Goal: Task Accomplishment & Management: Use online tool/utility

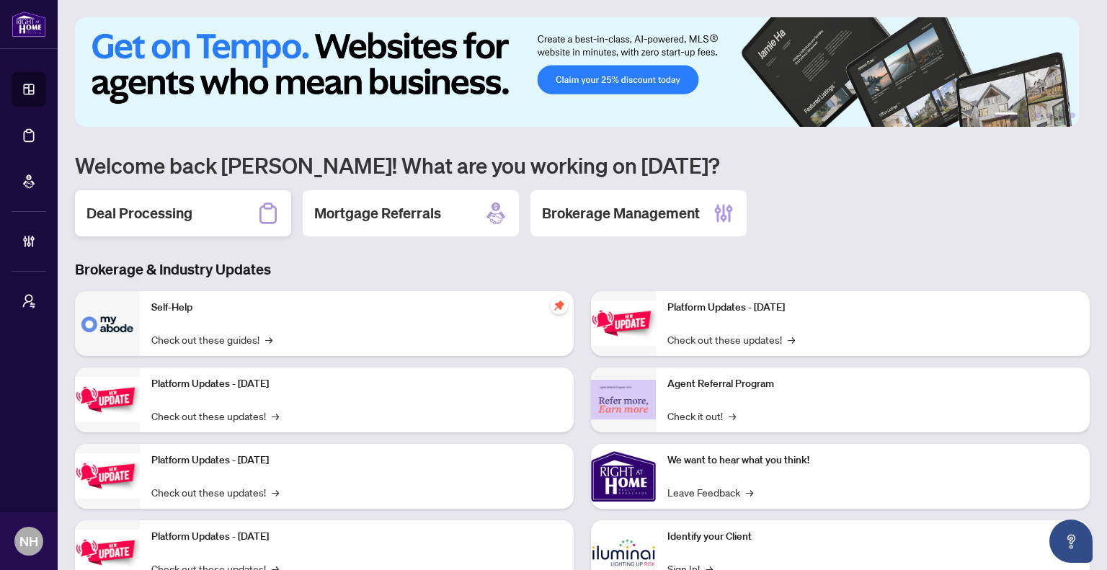
click at [182, 234] on div "Deal Processing" at bounding box center [183, 213] width 216 height 46
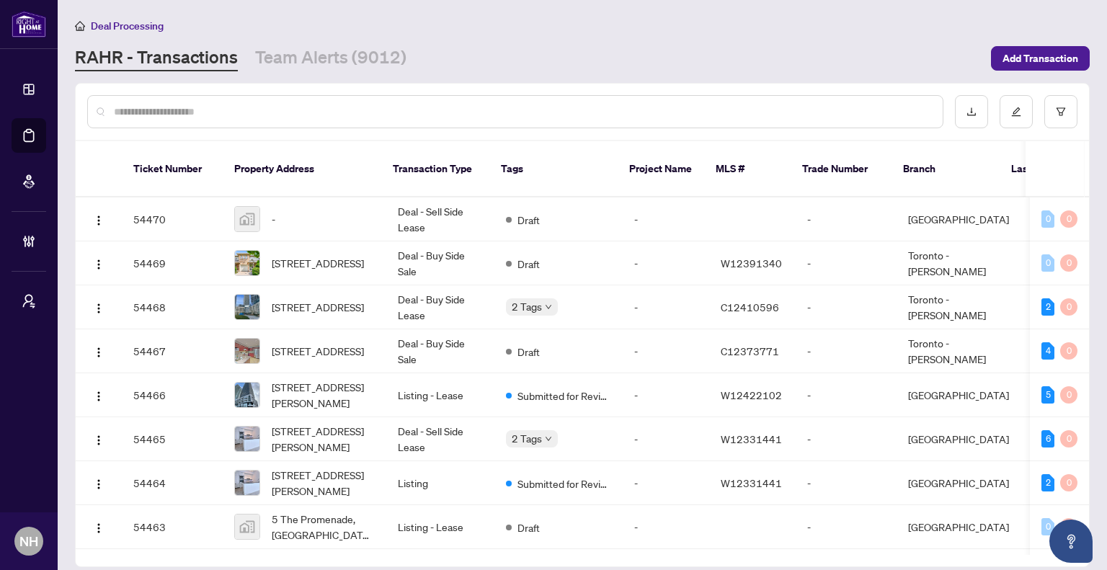
click at [342, 76] on main "Deal Processing RAHR - Transactions Team Alerts (9012) Add Transaction Ticket N…" at bounding box center [582, 285] width 1049 height 570
click at [360, 51] on link "Team Alerts (9012)" at bounding box center [330, 58] width 151 height 26
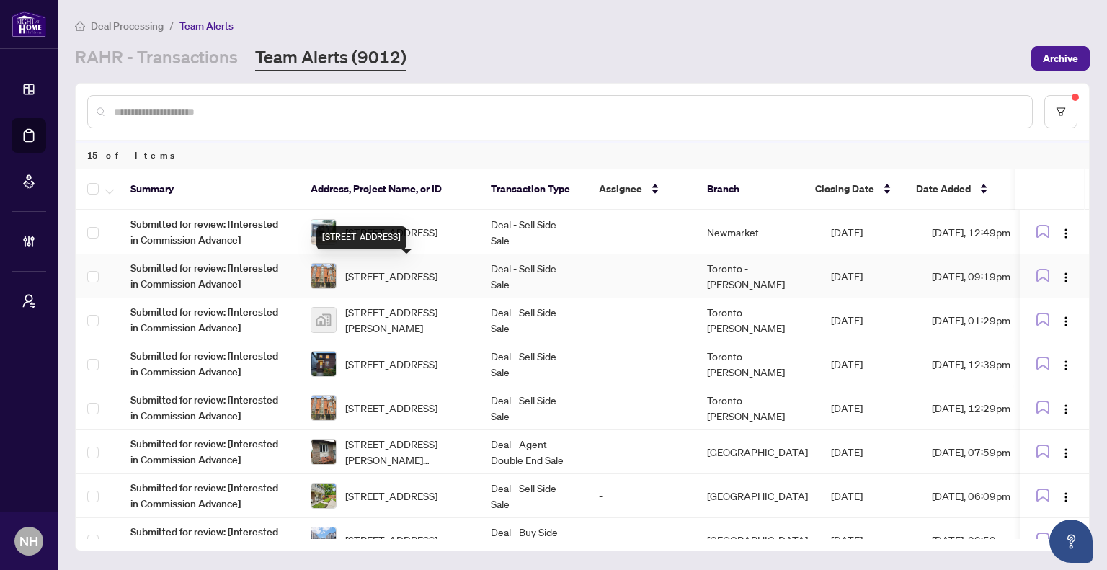
click at [430, 275] on span "[STREET_ADDRESS]" at bounding box center [391, 276] width 92 height 16
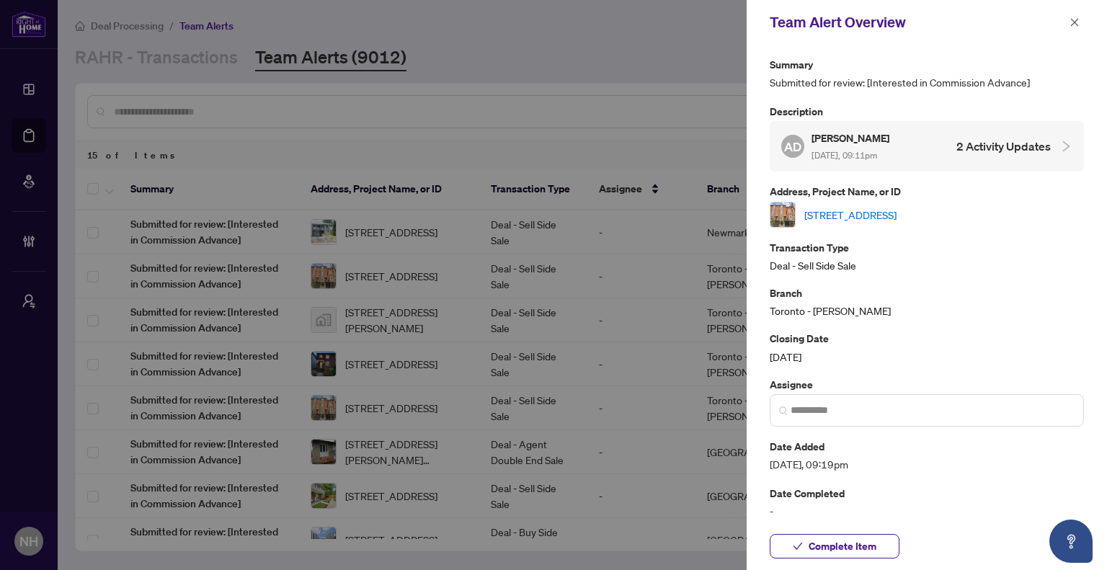
click at [888, 212] on link "636 Wellington St, Toronto, Ontario M5V 1G4, Canada" at bounding box center [850, 215] width 92 height 16
click at [1083, 23] on button "button" at bounding box center [1074, 22] width 19 height 17
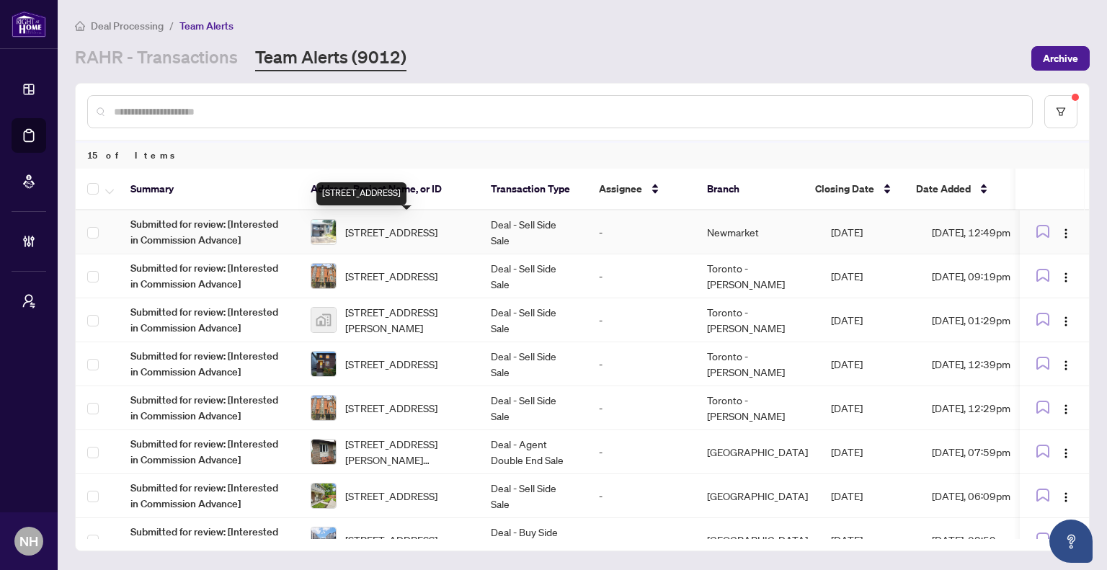
click at [388, 224] on span "627 Green Meadow Cres, Mississauga, Ontario L5A 2V3, Canada" at bounding box center [391, 232] width 92 height 16
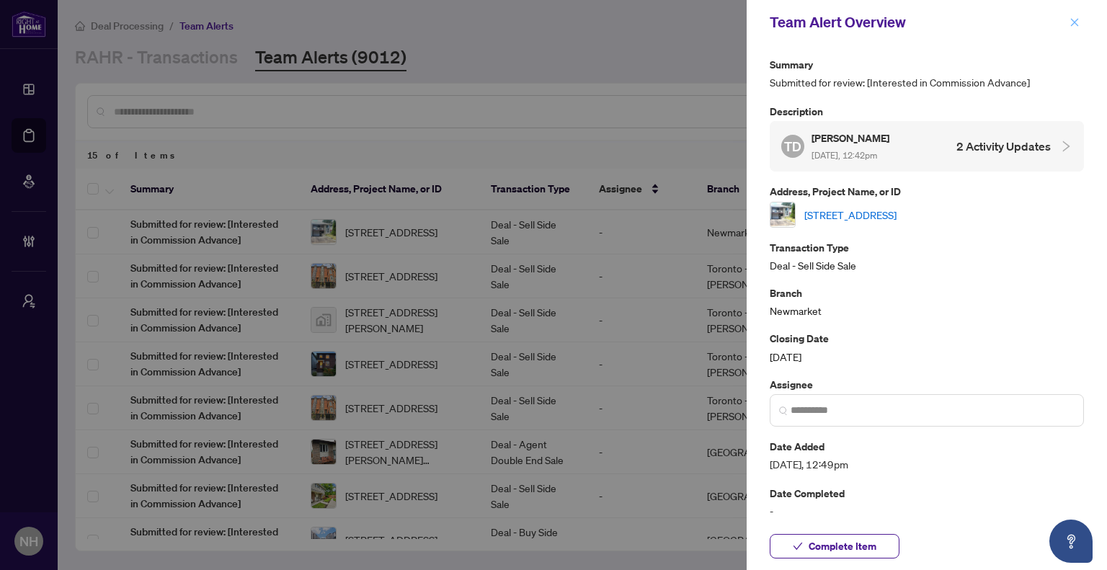
click at [1074, 24] on icon "close" at bounding box center [1075, 22] width 10 height 10
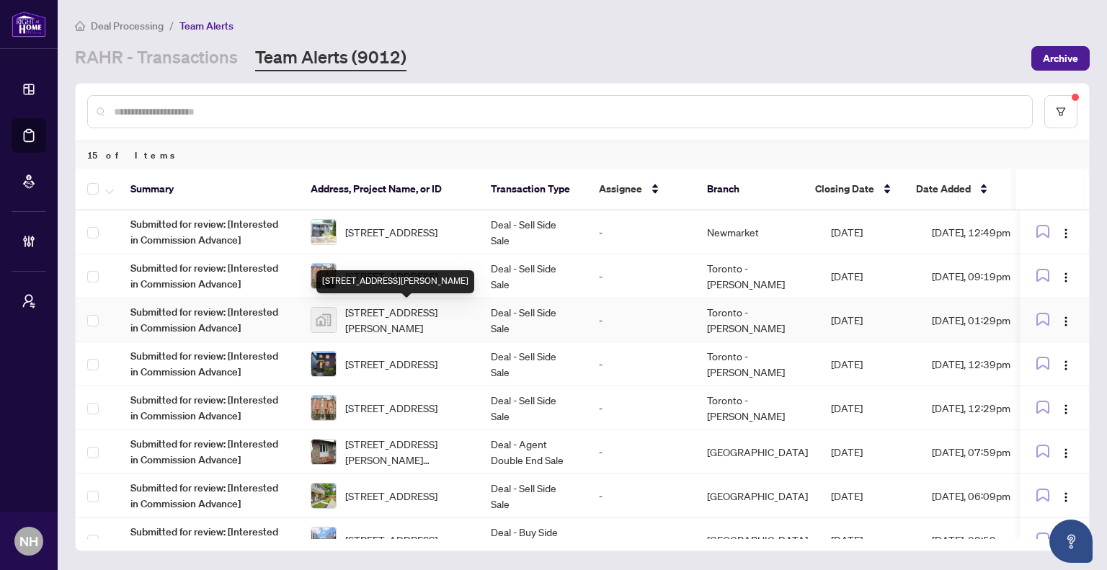
click at [421, 325] on span "11753 Sheppard Avenue East #1110, Scarborough, Toronto, Ontario M1B 5M3, Canada" at bounding box center [406, 320] width 123 height 32
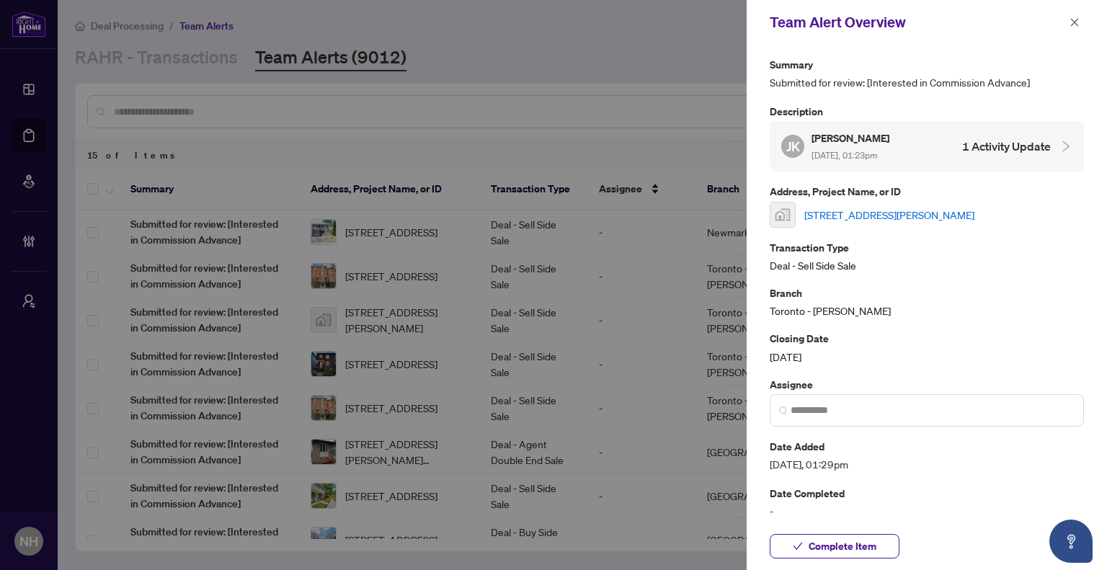
click at [933, 218] on link "11753 Sheppard Avenue East #1110, Scarborough, Toronto, Ontario M1B 5M3, Canada" at bounding box center [889, 215] width 170 height 16
click at [1083, 27] on button "button" at bounding box center [1074, 22] width 19 height 17
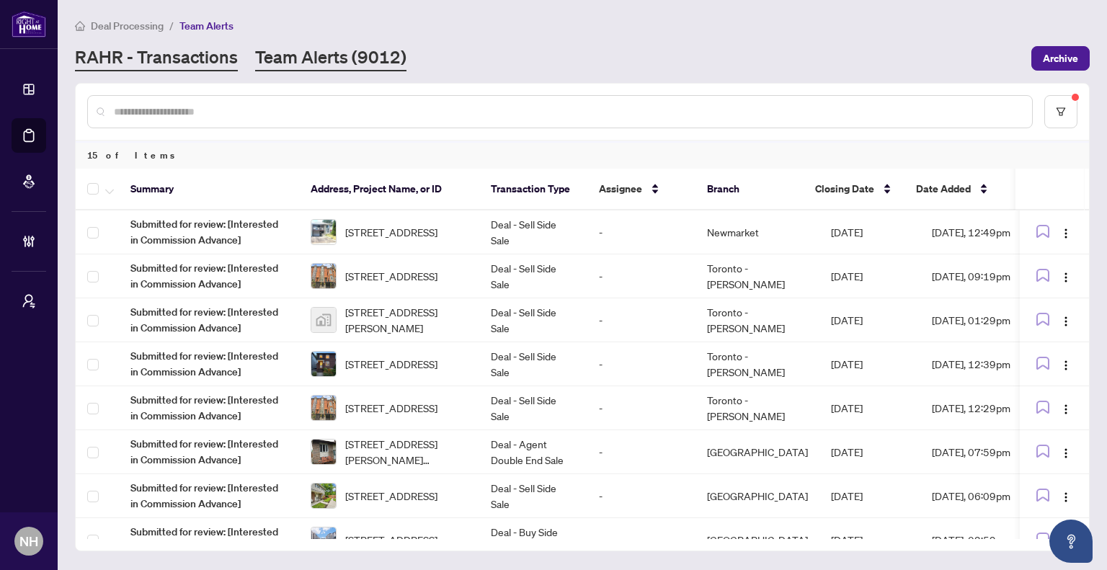
click at [213, 62] on link "RAHR - Transactions" at bounding box center [156, 58] width 163 height 26
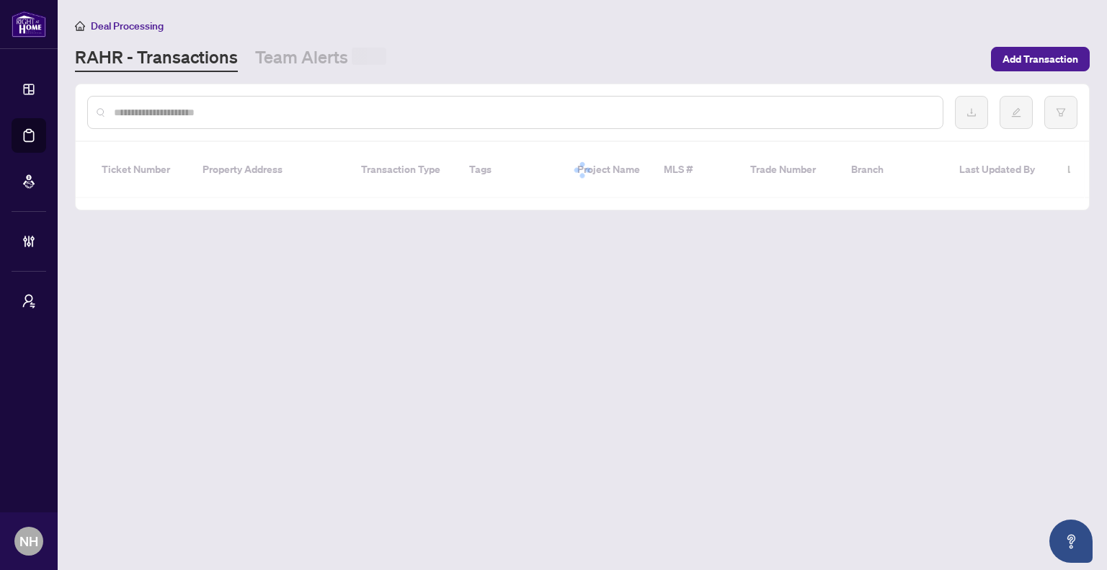
click at [234, 97] on div at bounding box center [515, 112] width 856 height 33
click at [248, 123] on div at bounding box center [515, 111] width 856 height 33
click at [250, 108] on input "text" at bounding box center [522, 112] width 817 height 16
paste input "**********"
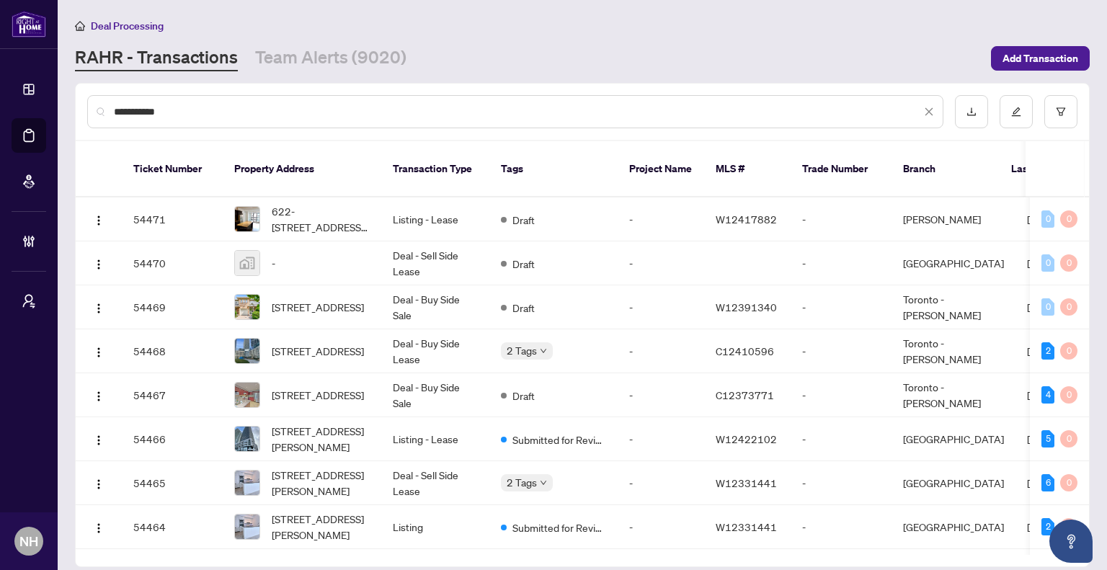
click at [186, 106] on input "**********" at bounding box center [517, 112] width 807 height 16
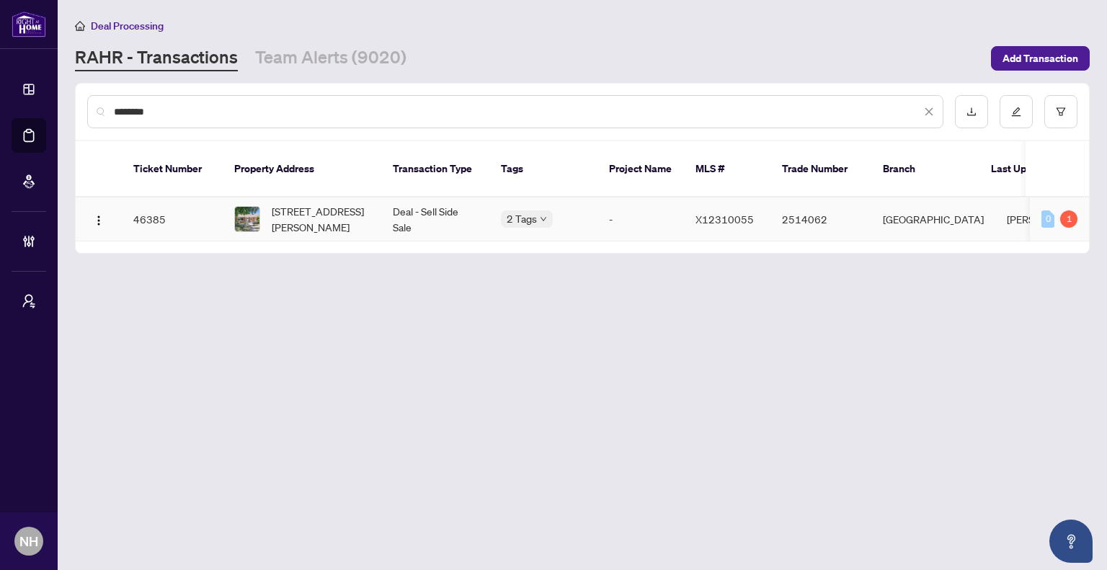
type input "********"
click at [304, 203] on span "303 KRUG St, Kitchener, Ontario N2H 2Y9, Canada" at bounding box center [321, 219] width 98 height 32
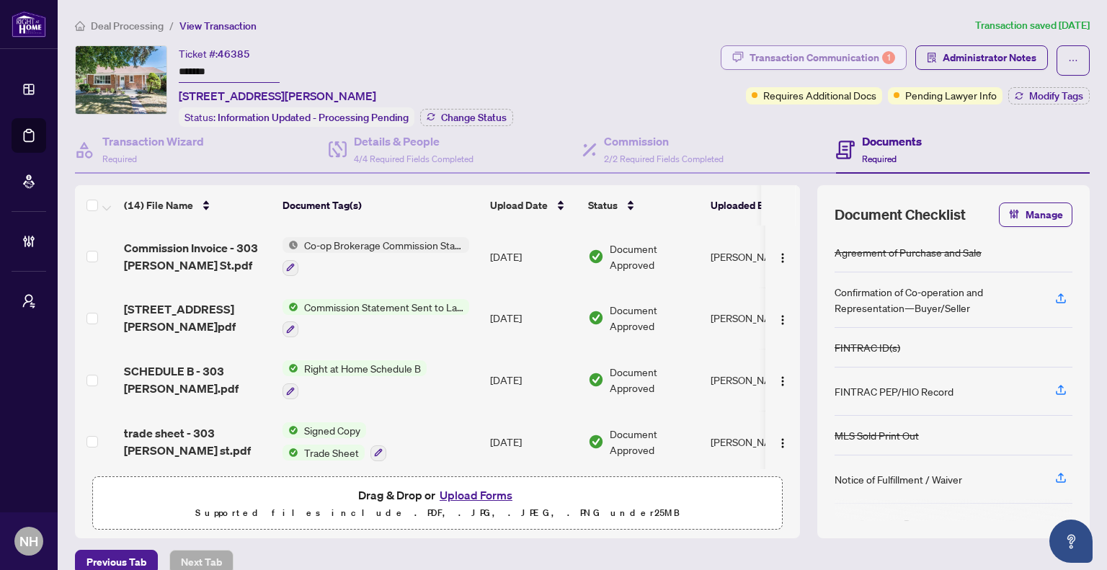
click at [825, 68] on button "Transaction Communication 1" at bounding box center [814, 57] width 186 height 25
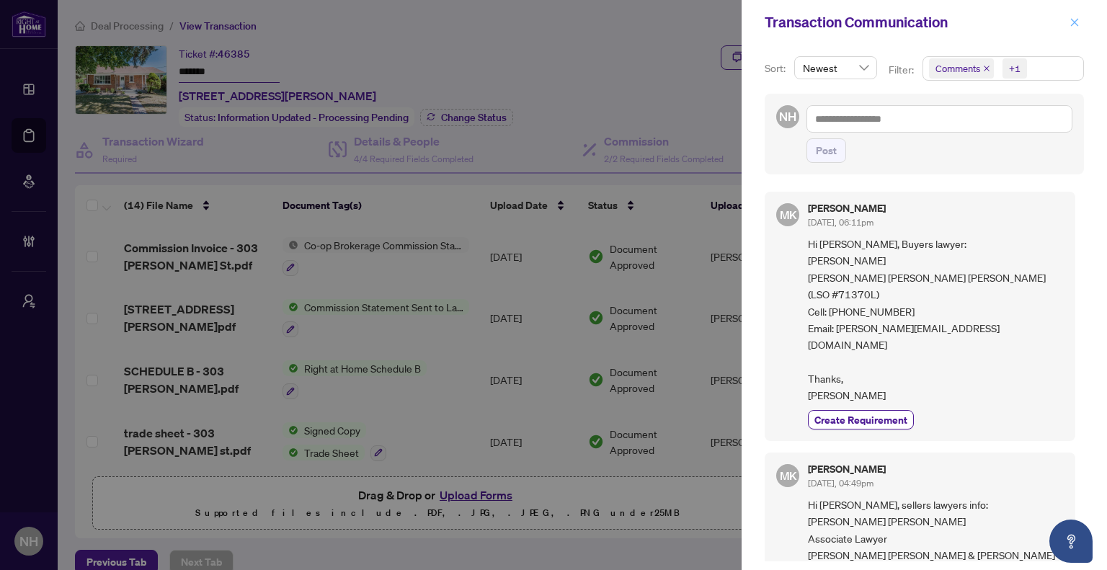
click at [1072, 25] on icon "close" at bounding box center [1075, 22] width 8 height 8
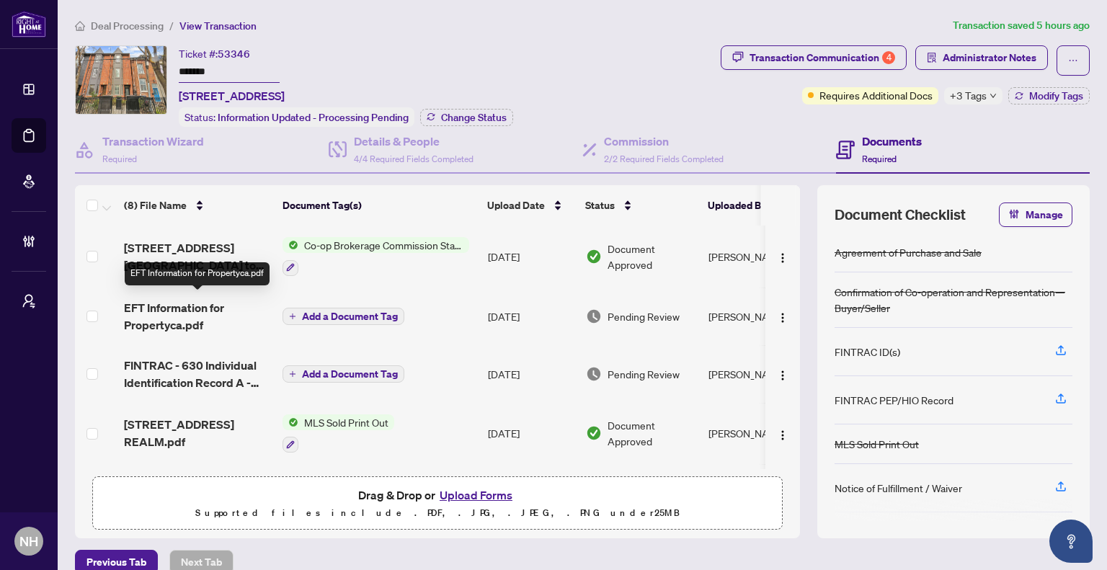
click at [175, 311] on span "EFT Information for Propertyca.pdf" at bounding box center [197, 316] width 147 height 35
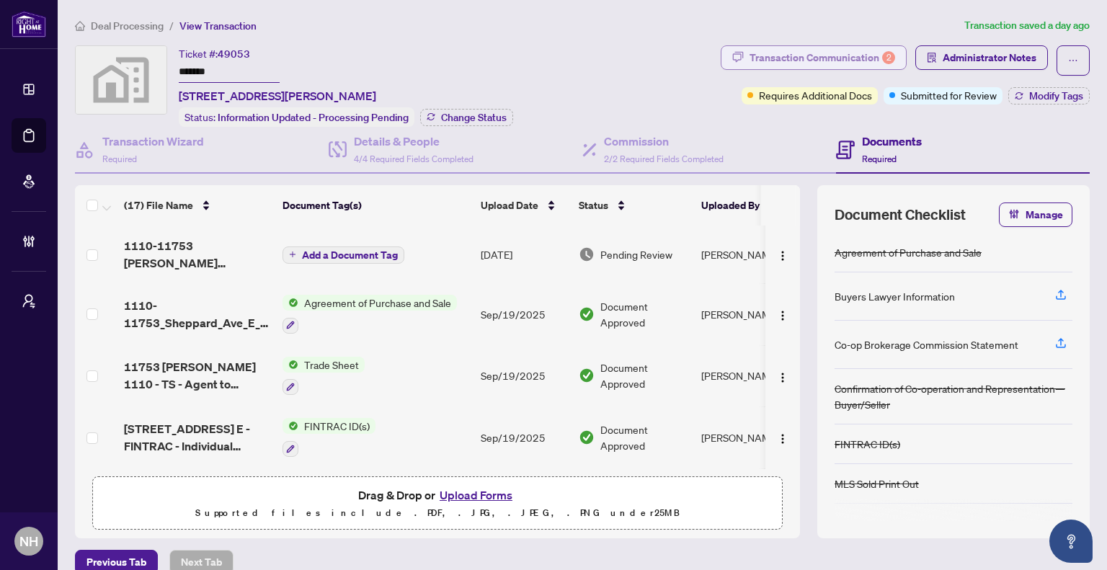
click at [760, 53] on div "Transaction Communication 2" at bounding box center [823, 57] width 146 height 23
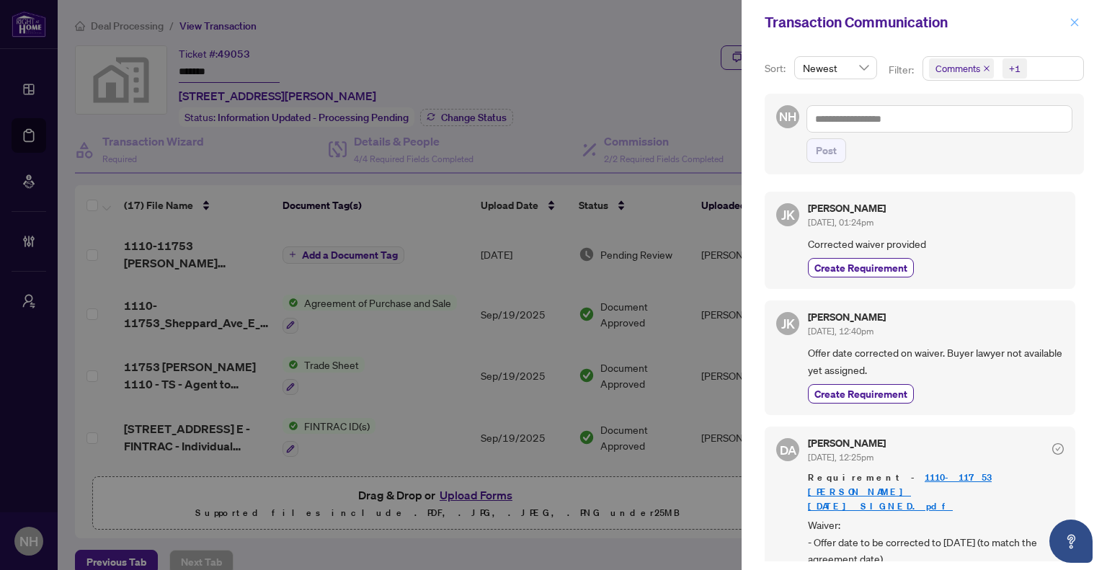
click at [1072, 32] on span "button" at bounding box center [1075, 22] width 10 height 23
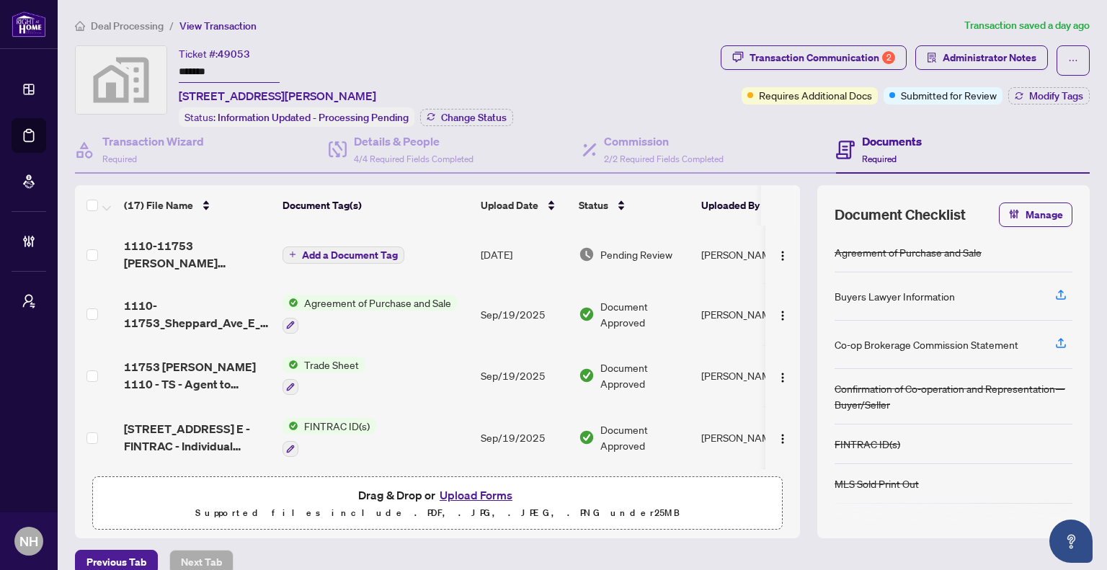
click at [826, 68] on button "Transaction Communication 2" at bounding box center [814, 57] width 186 height 25
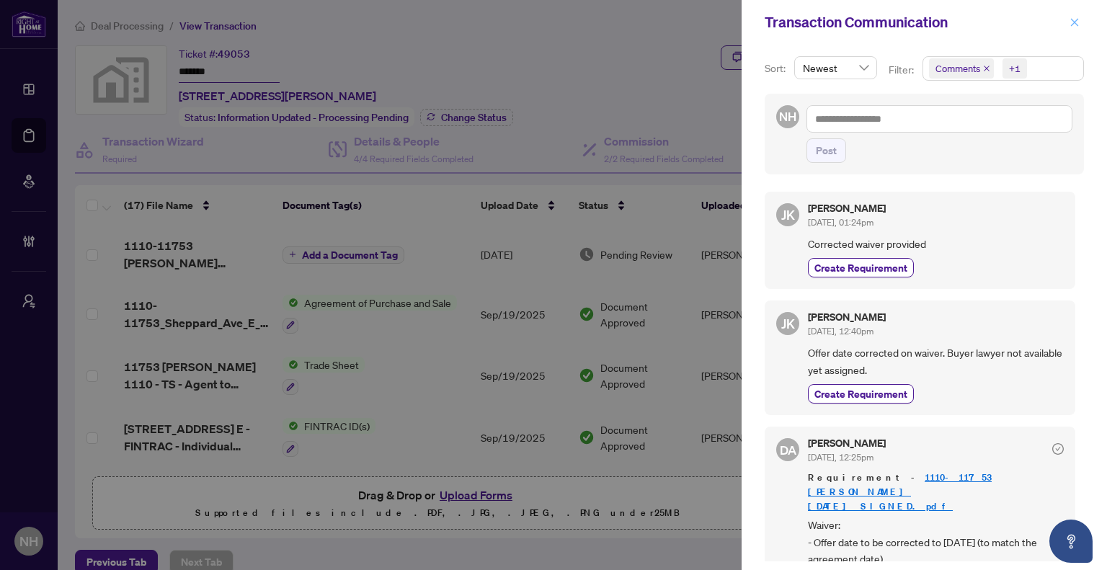
click at [1075, 22] on icon "close" at bounding box center [1075, 22] width 10 height 10
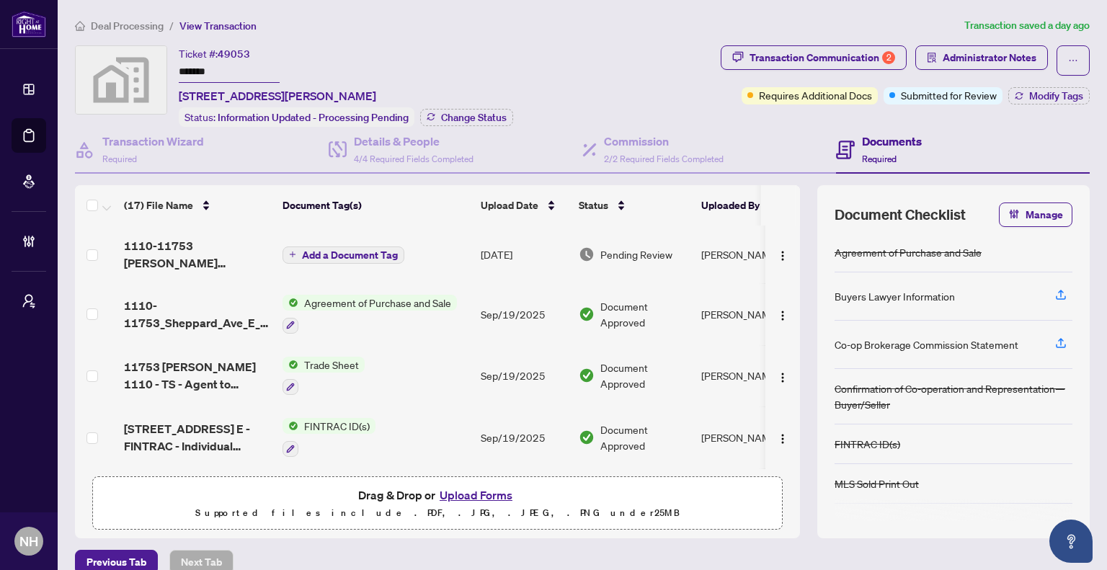
click at [120, 27] on span "Deal Processing" at bounding box center [127, 25] width 73 height 13
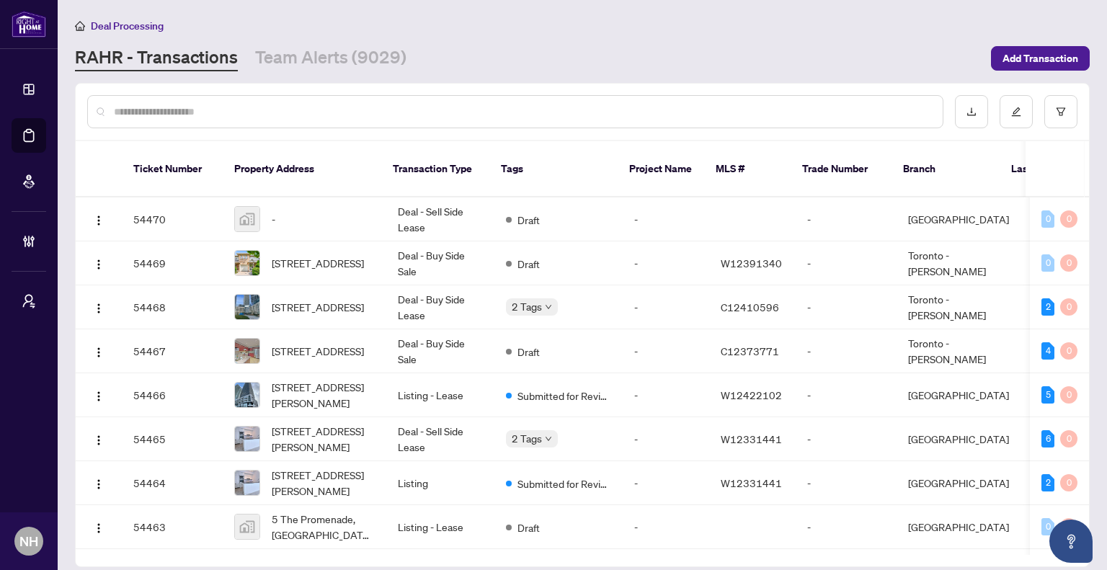
click at [363, 74] on main "Deal Processing RAHR - Transactions Team Alerts (9029) Add Transaction Ticket N…" at bounding box center [582, 285] width 1049 height 570
click at [368, 58] on link "Team Alerts (9029)" at bounding box center [330, 58] width 151 height 26
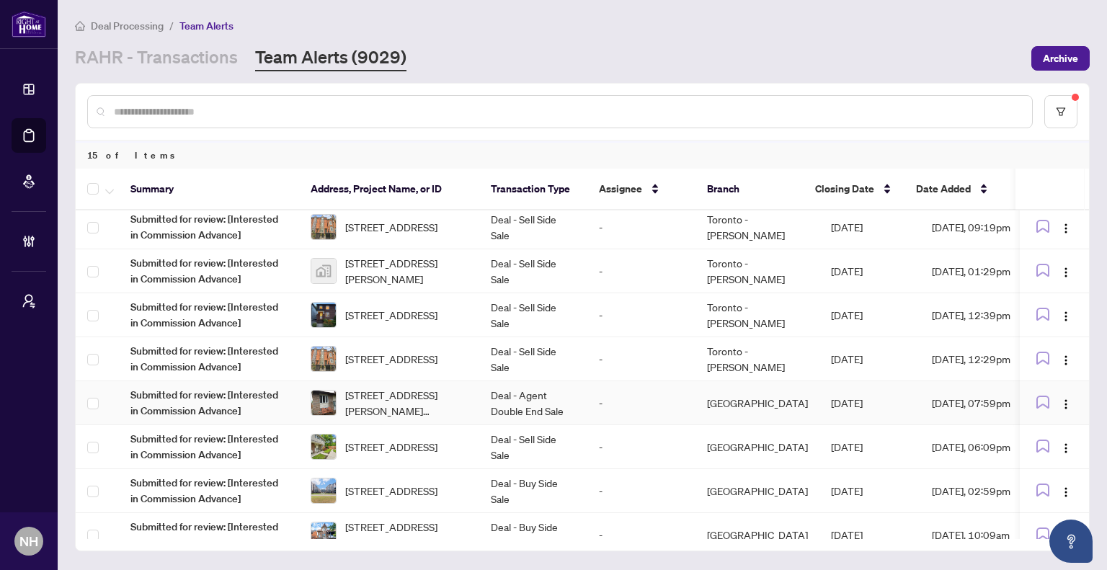
scroll to position [72, 0]
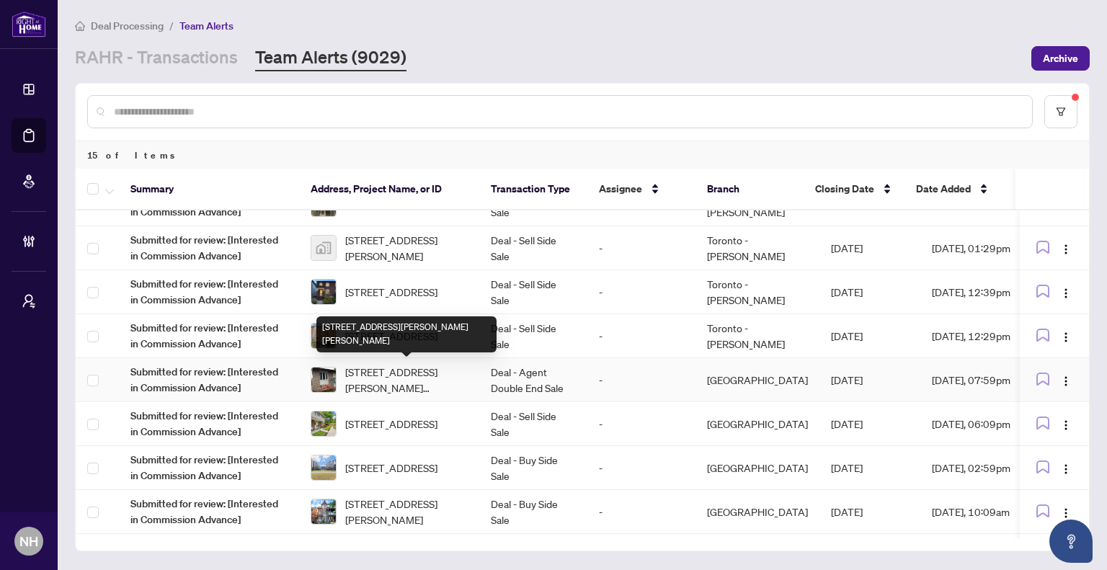
click at [414, 380] on span "[STREET_ADDRESS][PERSON_NAME][PERSON_NAME]" at bounding box center [406, 380] width 123 height 32
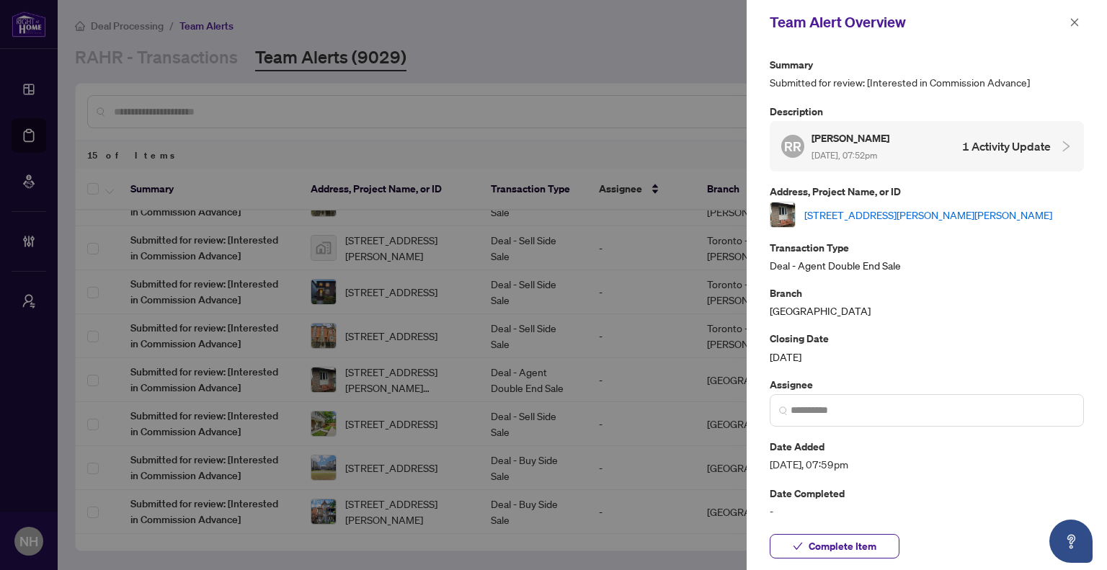
click at [871, 213] on link "[STREET_ADDRESS][PERSON_NAME][PERSON_NAME]" at bounding box center [928, 215] width 248 height 16
click at [1078, 22] on icon "close" at bounding box center [1075, 22] width 10 height 10
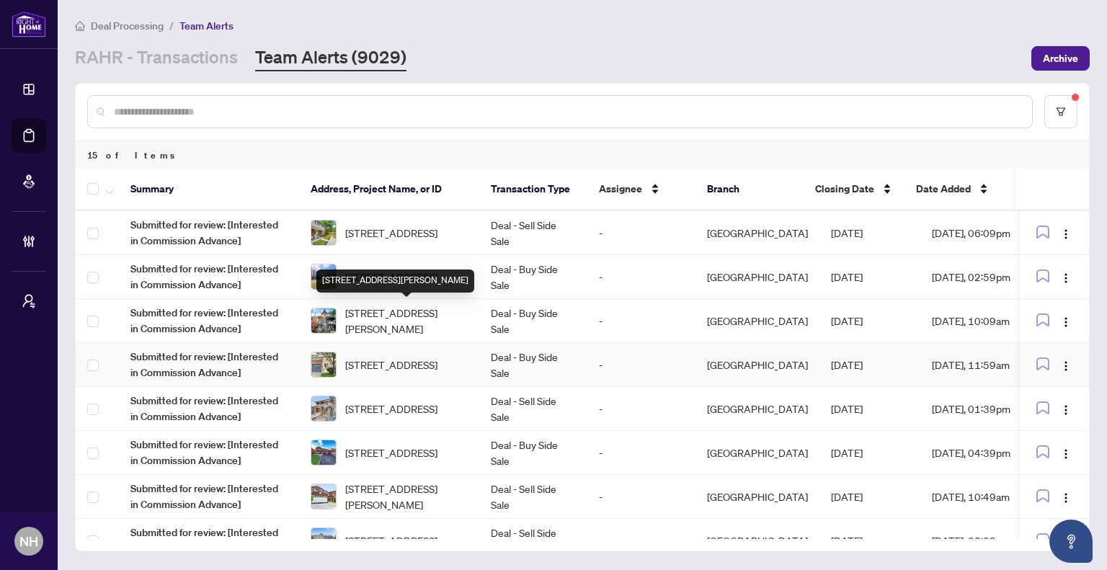
scroll to position [288, 0]
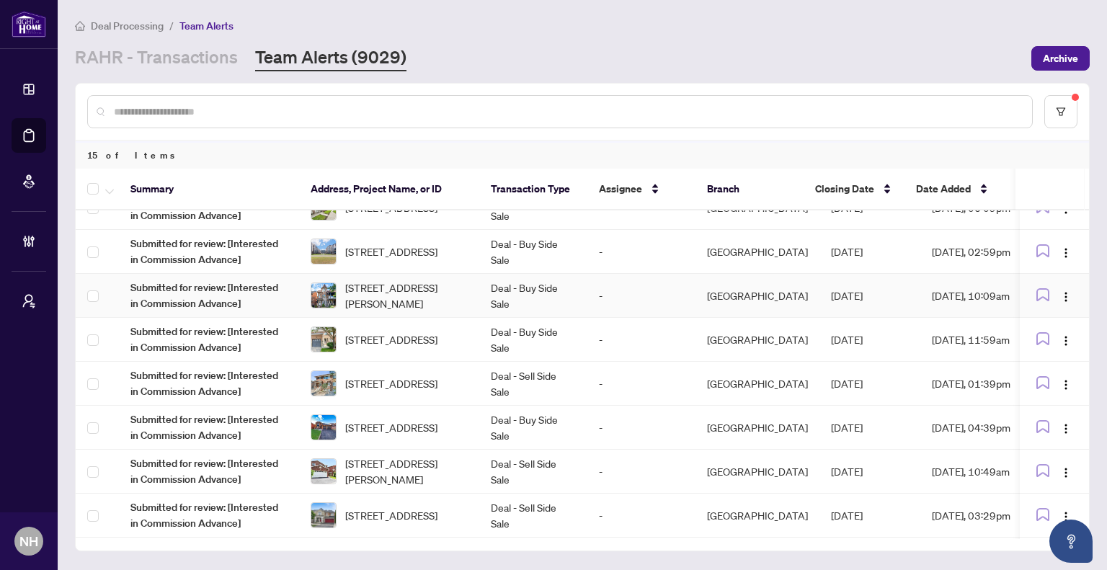
click at [404, 292] on span "78 Rory Rd, Toronto, Ontario M6L 3G1, Canada" at bounding box center [406, 296] width 123 height 32
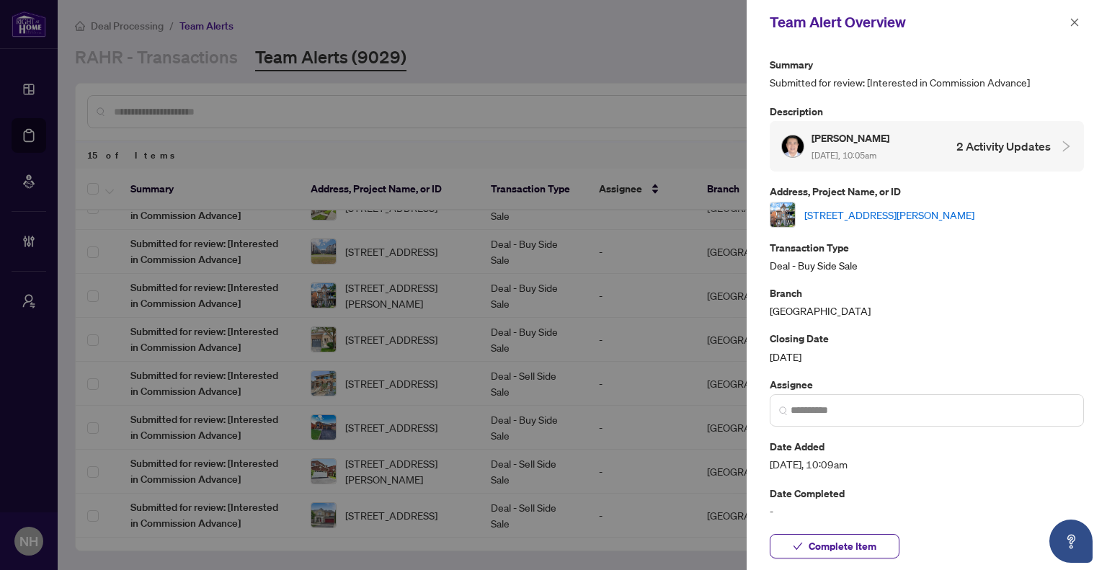
click at [969, 213] on link "78 Rory Rd, Toronto, Ontario M6L 3G1, Canada" at bounding box center [889, 215] width 170 height 16
click at [1072, 21] on icon "close" at bounding box center [1075, 22] width 10 height 10
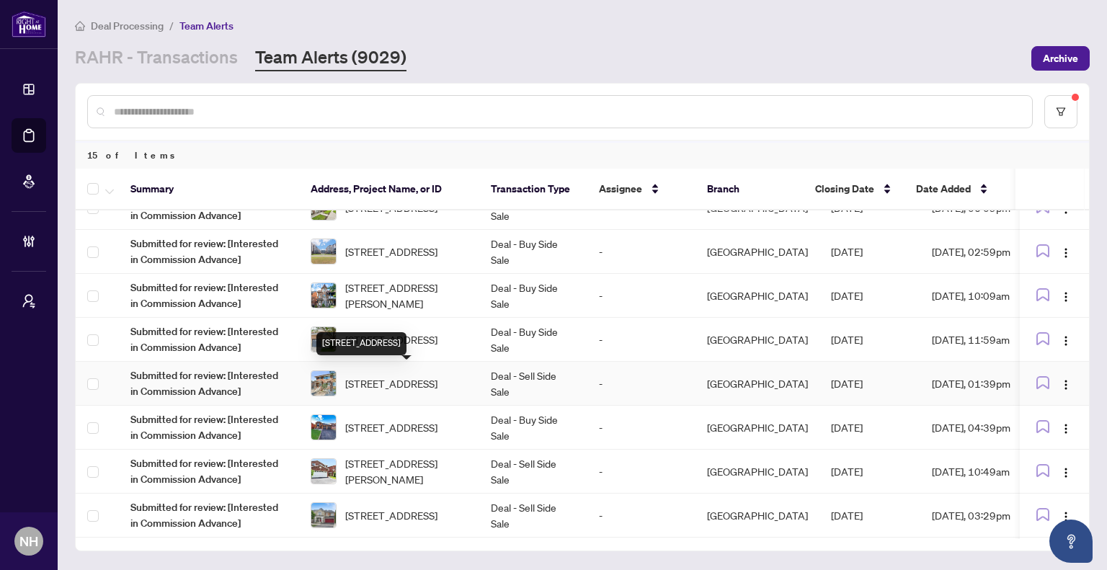
click at [394, 384] on span "[STREET_ADDRESS]" at bounding box center [391, 383] width 92 height 16
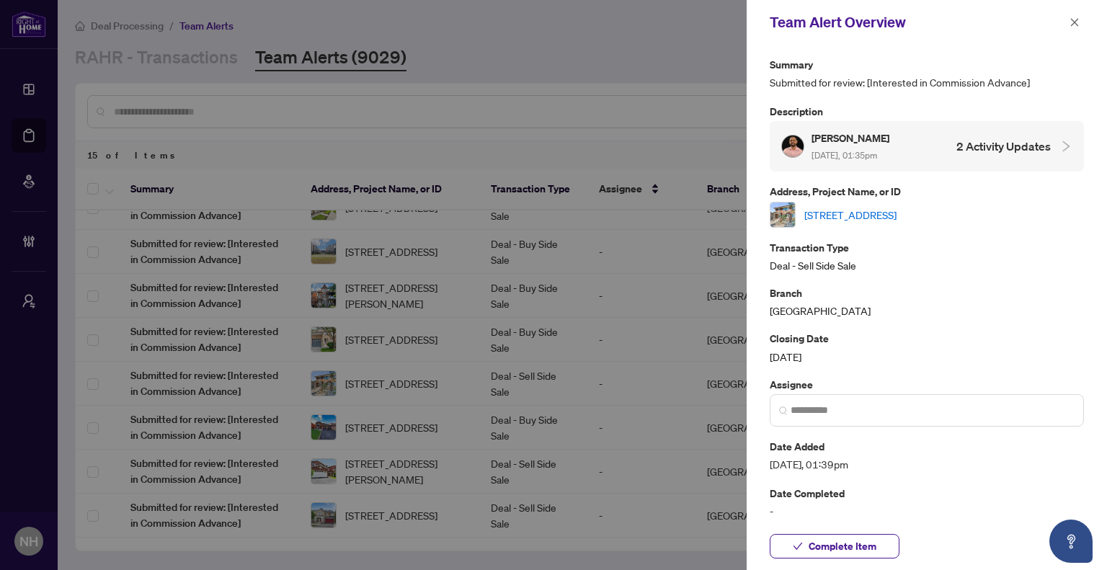
click at [874, 157] on span "Sep/15/2025, 01:35pm" at bounding box center [845, 155] width 66 height 11
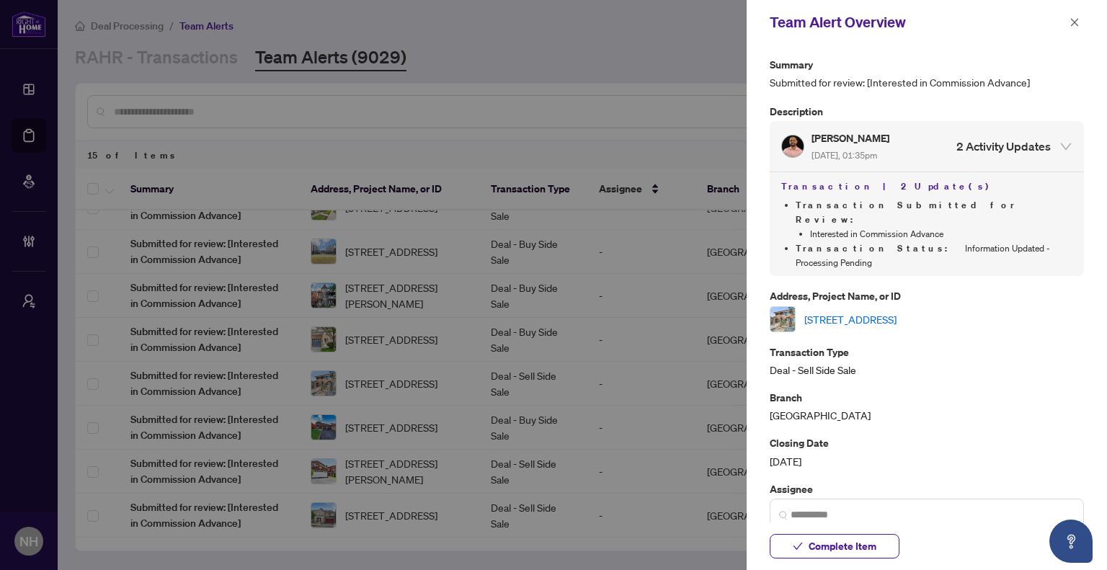
click at [874, 311] on link "[STREET_ADDRESS]" at bounding box center [850, 319] width 92 height 16
click at [1074, 25] on icon "close" at bounding box center [1075, 22] width 10 height 10
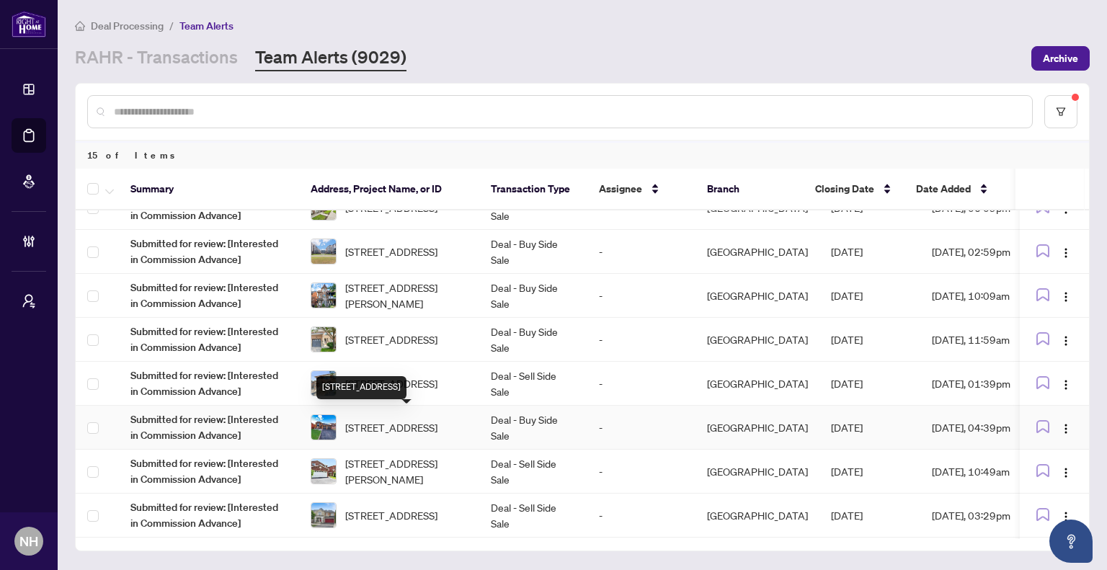
click at [378, 419] on span "[STREET_ADDRESS]" at bounding box center [391, 427] width 92 height 16
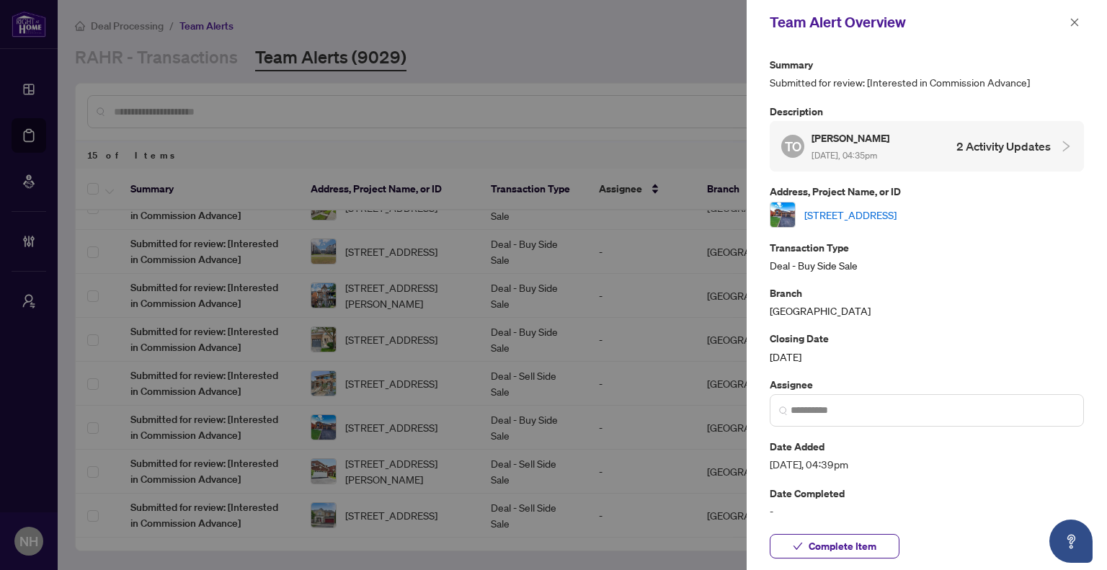
click at [848, 215] on link "52 Donaghedy Dr, Halton Hills, Ontario L7G 5H1, Canada" at bounding box center [850, 215] width 92 height 16
click at [1074, 19] on icon "close" at bounding box center [1075, 22] width 10 height 10
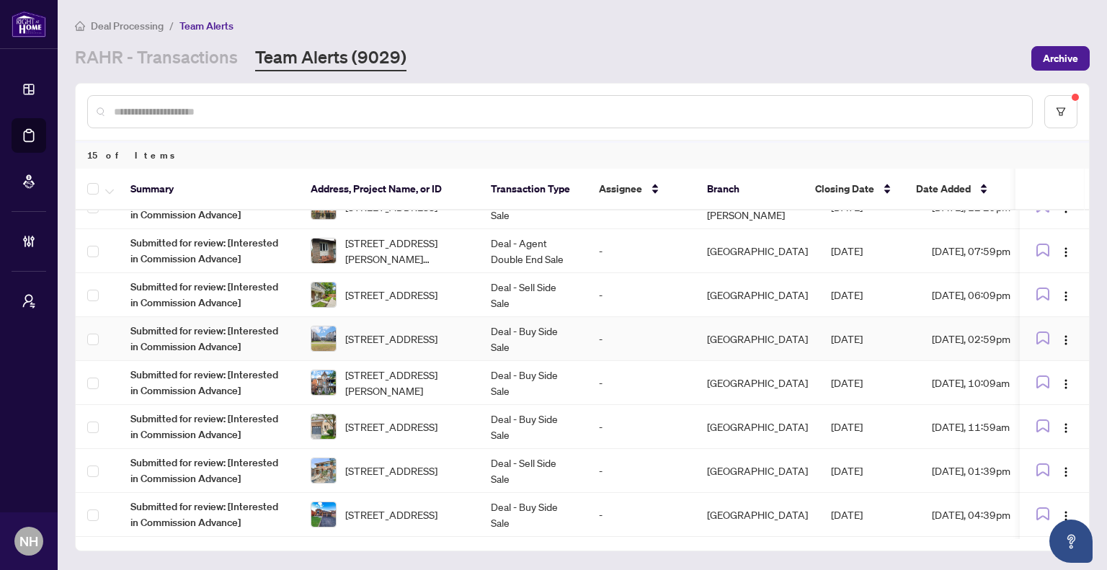
scroll to position [0, 0]
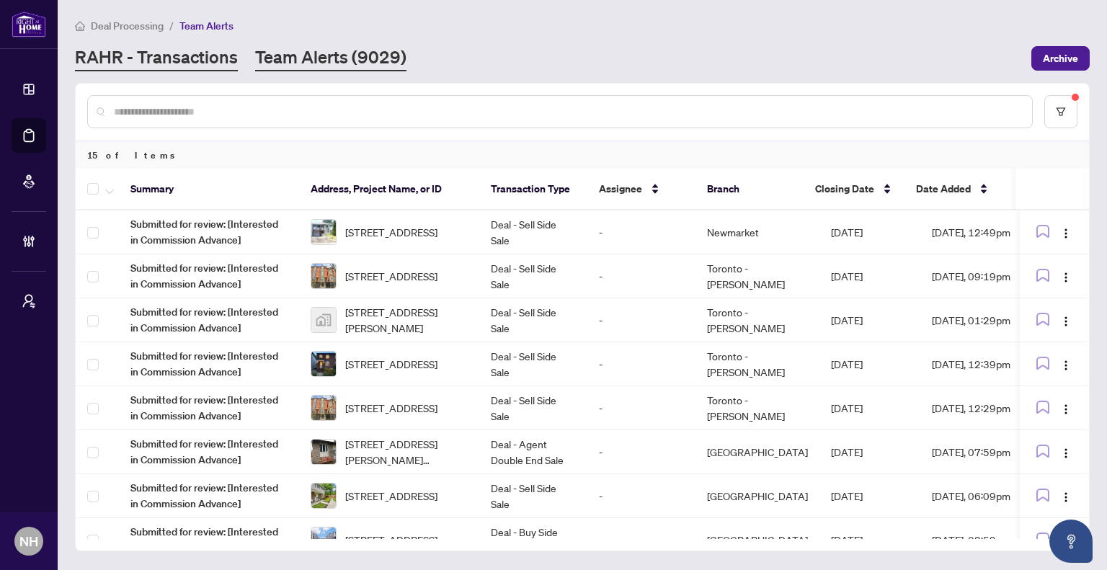
click at [216, 56] on link "RAHR - Transactions" at bounding box center [156, 58] width 163 height 26
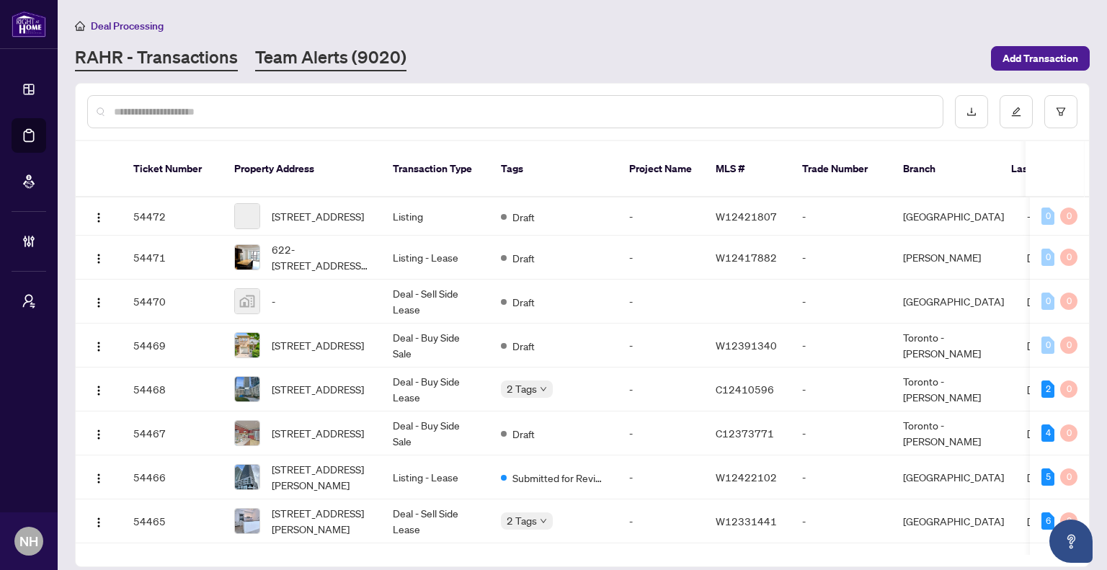
click at [294, 57] on link "Team Alerts (9020)" at bounding box center [330, 58] width 151 height 26
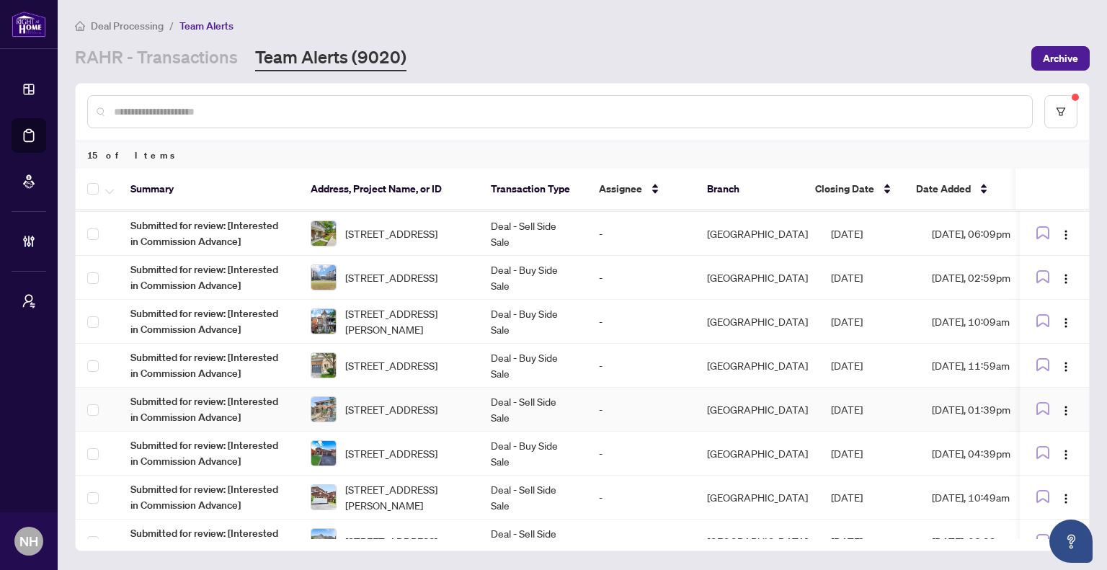
scroll to position [332, 0]
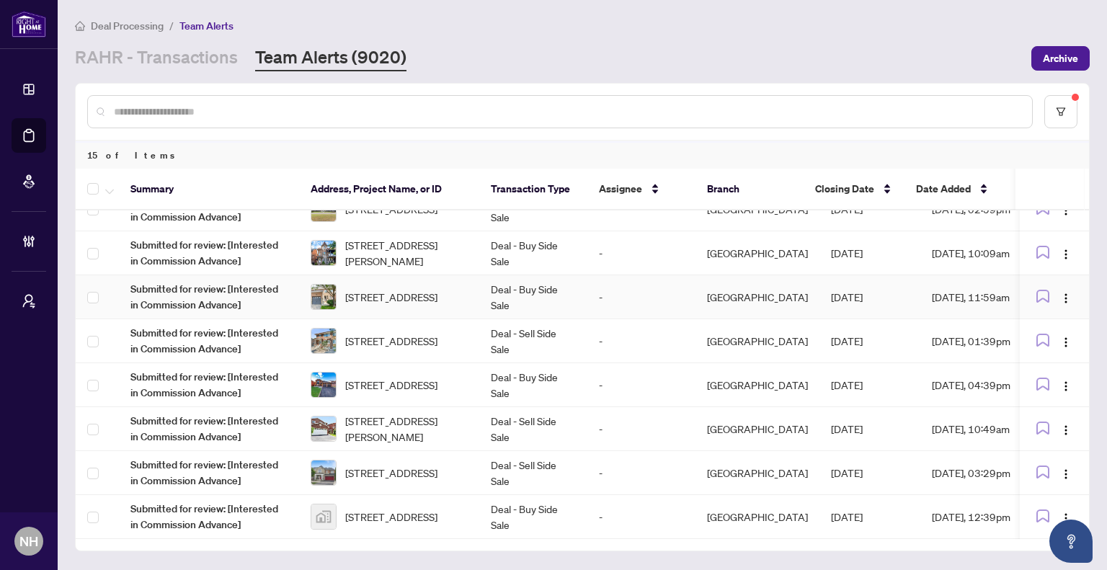
click at [486, 290] on td "Deal - Buy Side Sale" at bounding box center [533, 297] width 108 height 44
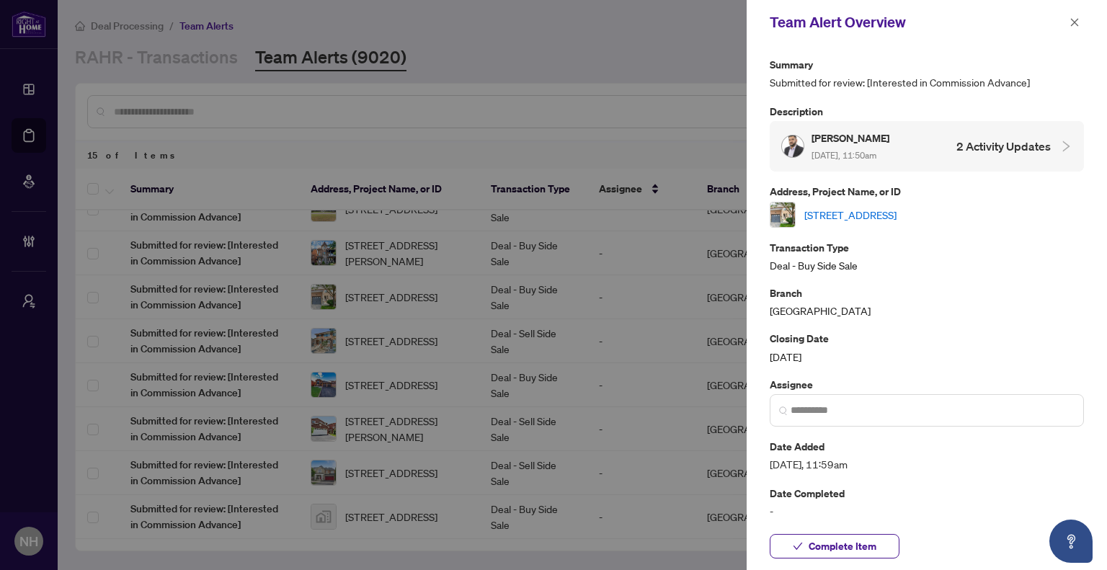
click at [897, 207] on link "[STREET_ADDRESS]" at bounding box center [850, 215] width 92 height 16
click at [1075, 27] on icon "close" at bounding box center [1075, 22] width 10 height 10
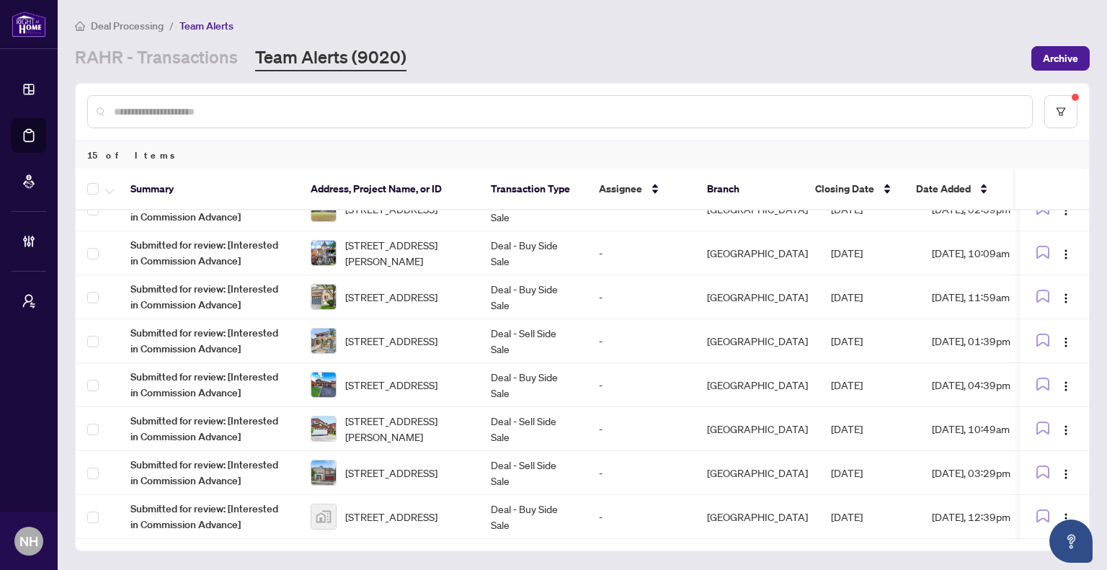
click at [314, 114] on input "text" at bounding box center [567, 112] width 907 height 16
click at [218, 67] on link "RAHR - Transactions" at bounding box center [156, 58] width 163 height 26
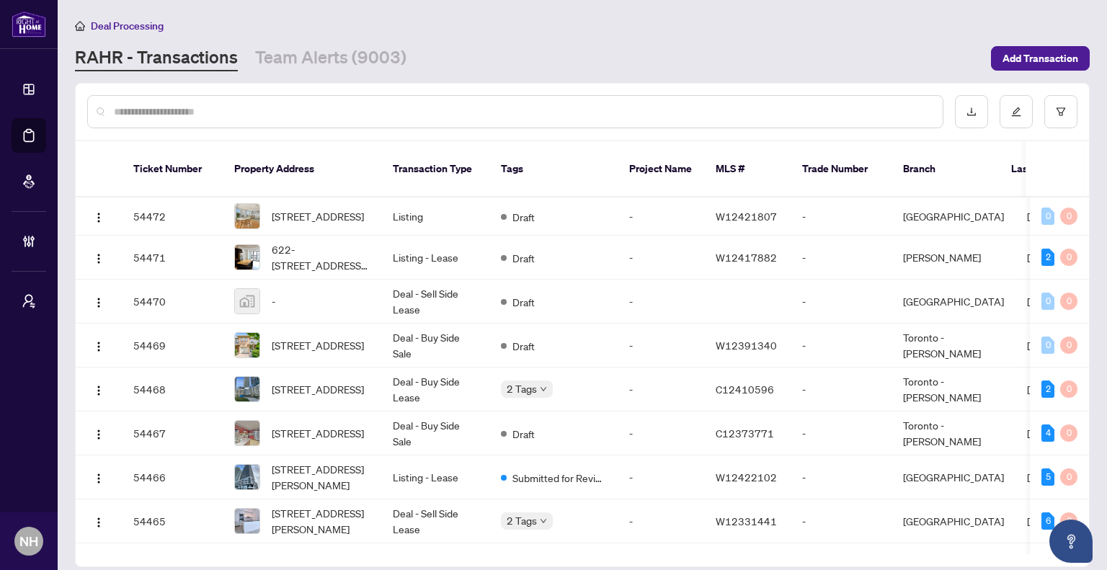
click at [219, 115] on input "text" at bounding box center [522, 112] width 817 height 16
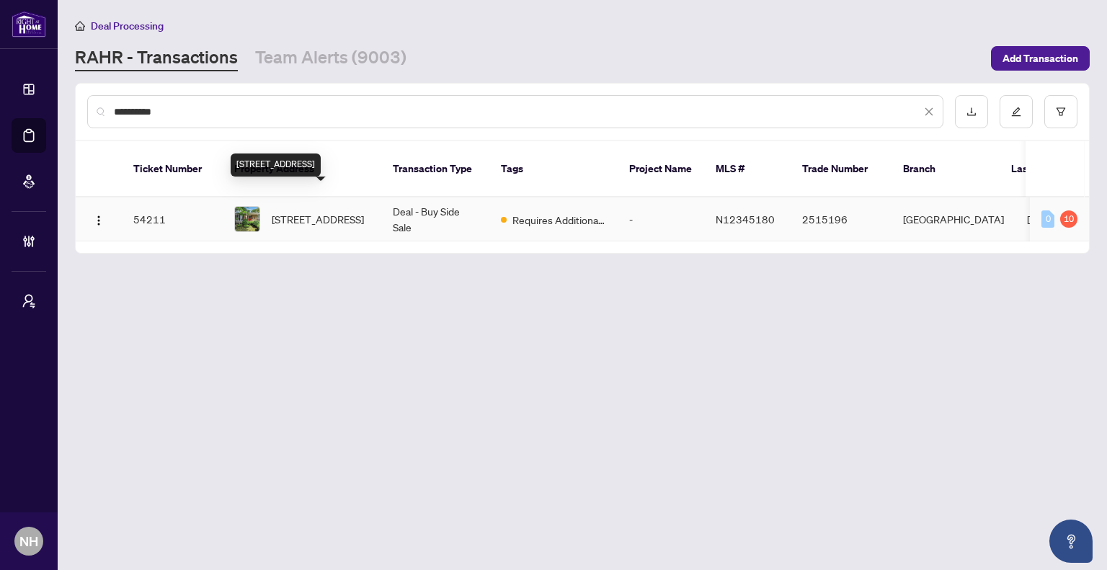
type input "**********"
click at [343, 211] on span "245 Silverbirch Dr, Newmarket, Ontario L3Y 2Z6, Canada" at bounding box center [318, 219] width 92 height 16
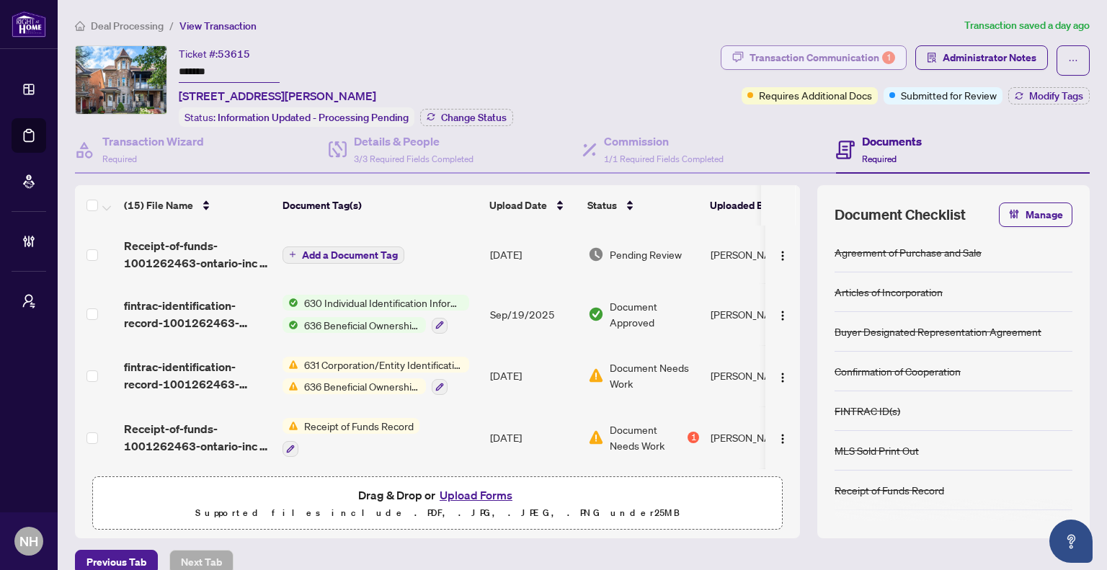
click at [750, 59] on div "Transaction Communication 1" at bounding box center [823, 57] width 146 height 23
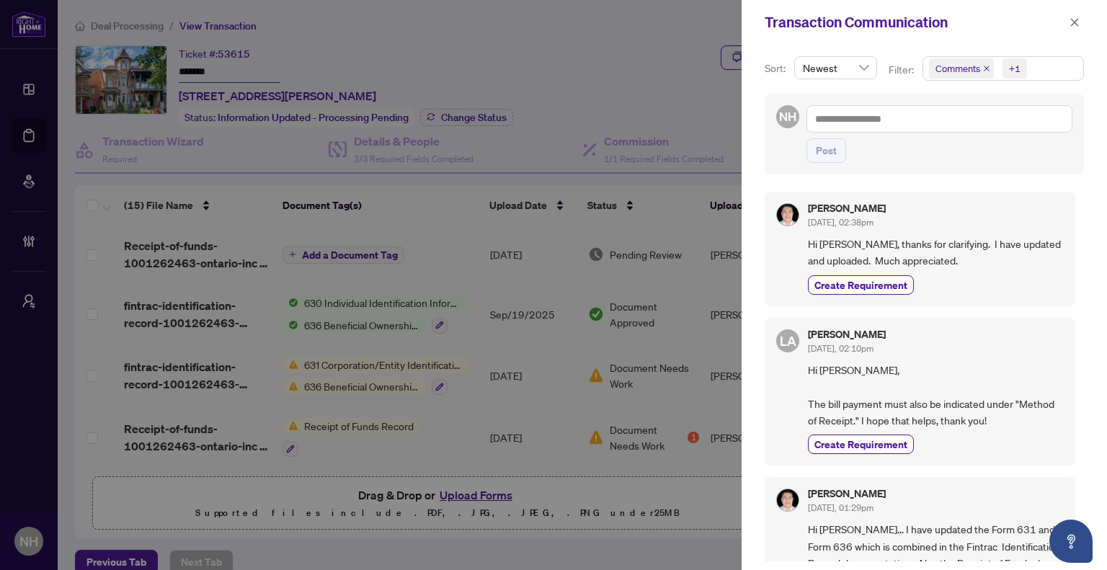
click at [989, 68] on icon "close" at bounding box center [986, 68] width 7 height 7
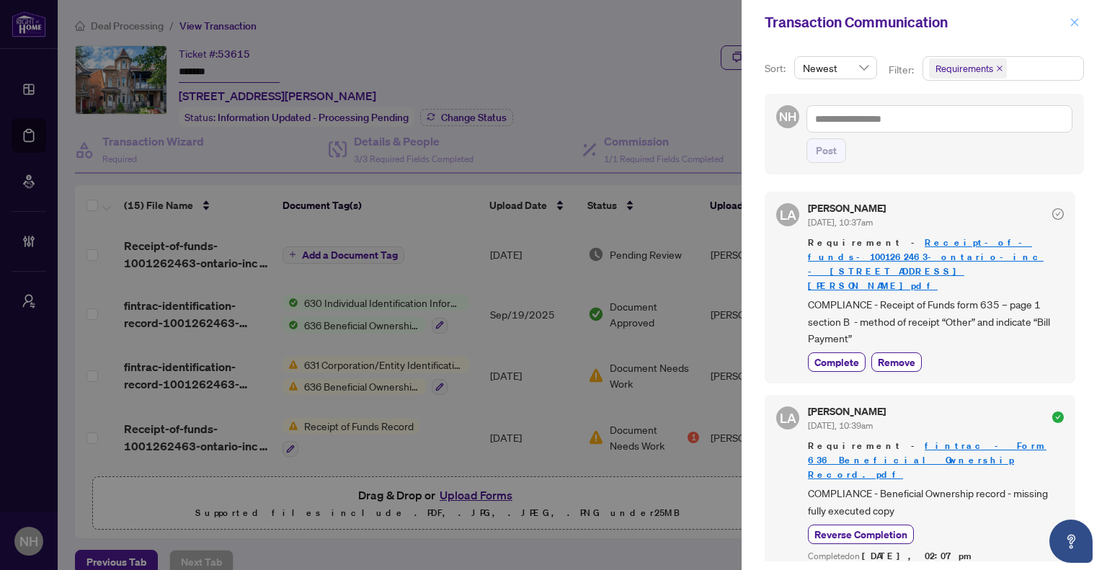
click at [1070, 23] on icon "close" at bounding box center [1075, 22] width 10 height 10
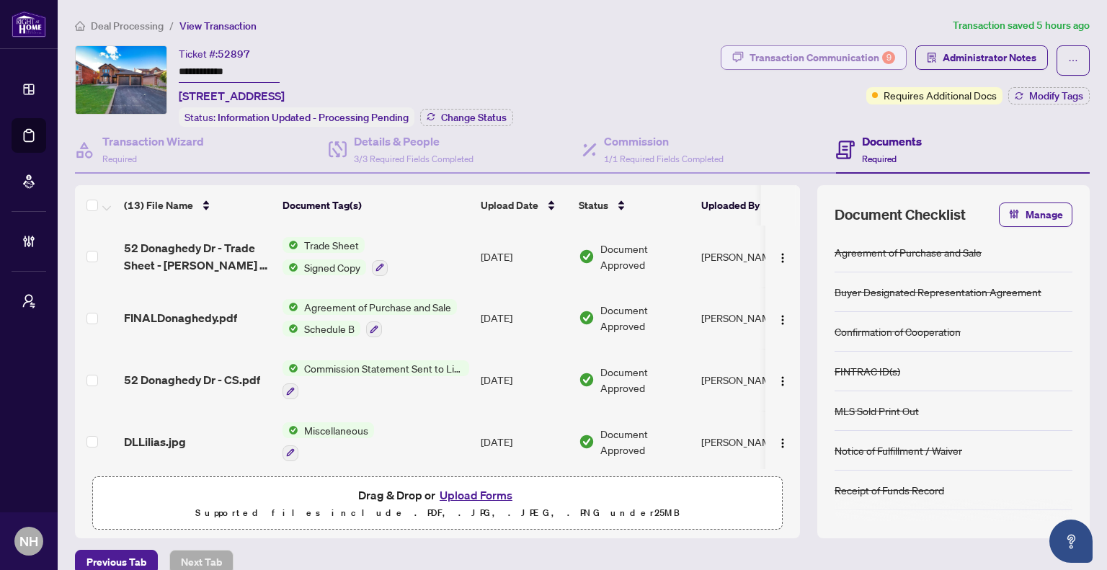
click at [807, 53] on div "Transaction Communication 9" at bounding box center [823, 57] width 146 height 23
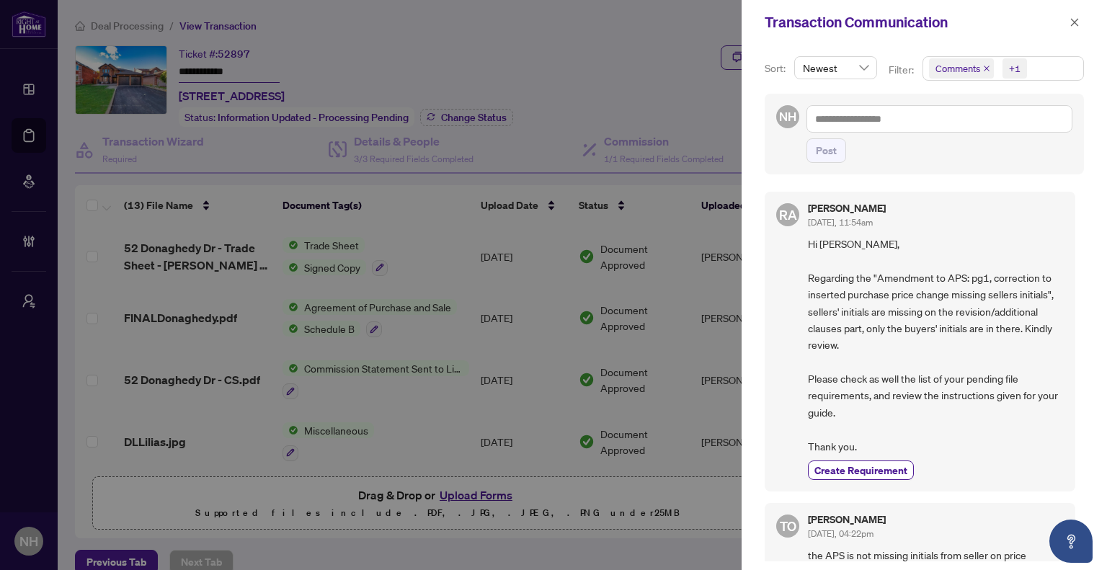
click at [985, 67] on icon "close" at bounding box center [986, 68] width 7 height 7
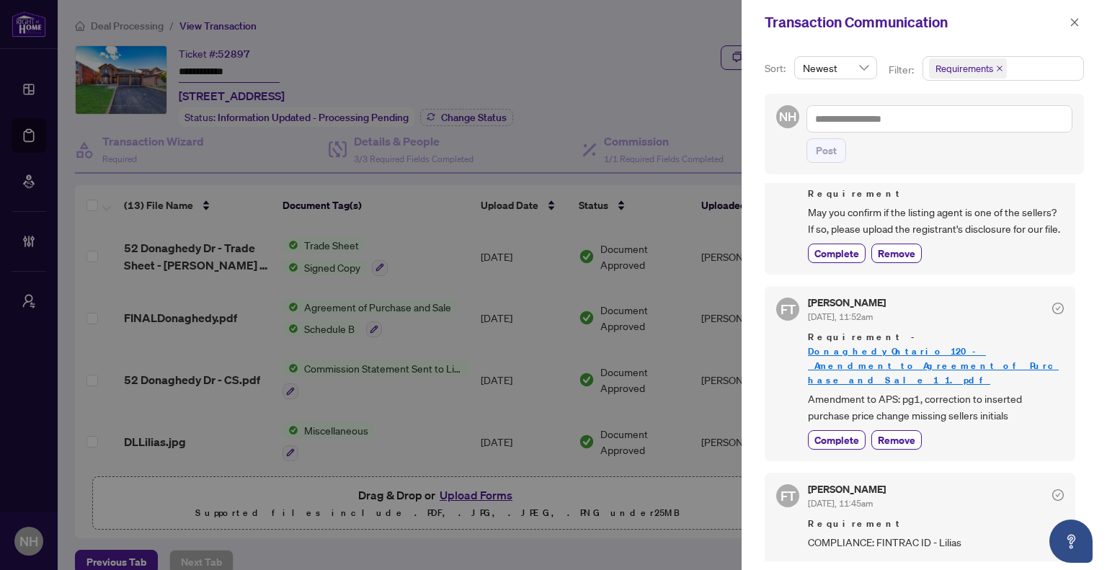
scroll to position [72, 0]
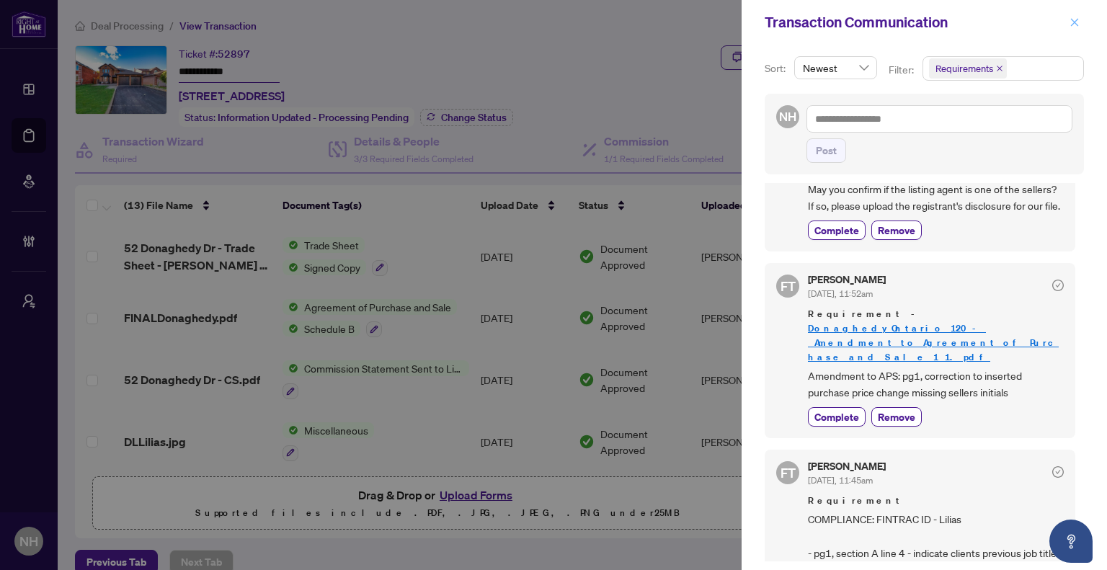
click at [1077, 25] on icon "close" at bounding box center [1075, 22] width 8 height 8
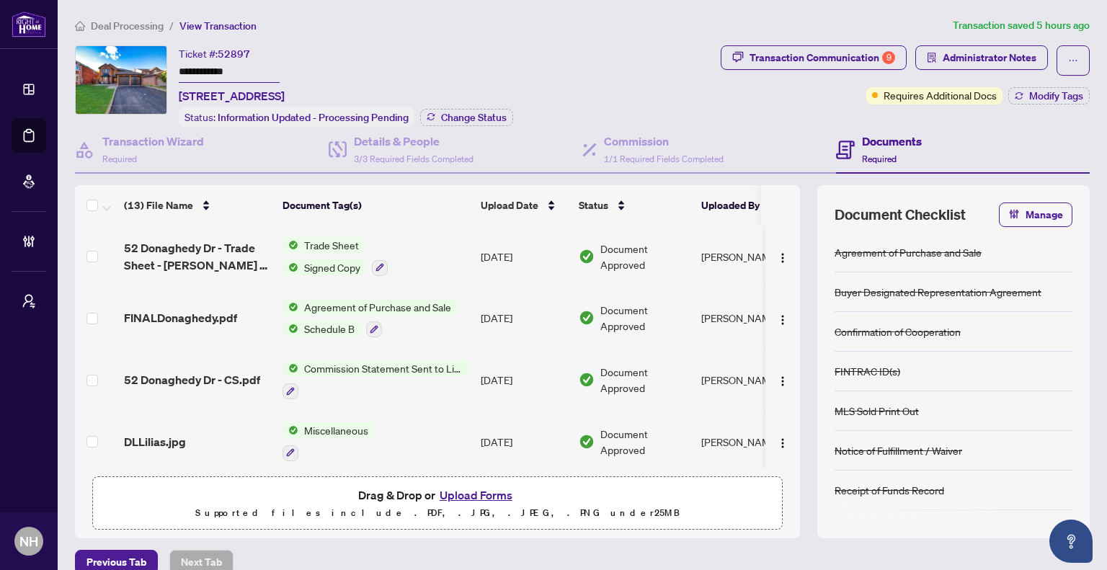
click at [143, 28] on span "Deal Processing" at bounding box center [127, 25] width 73 height 13
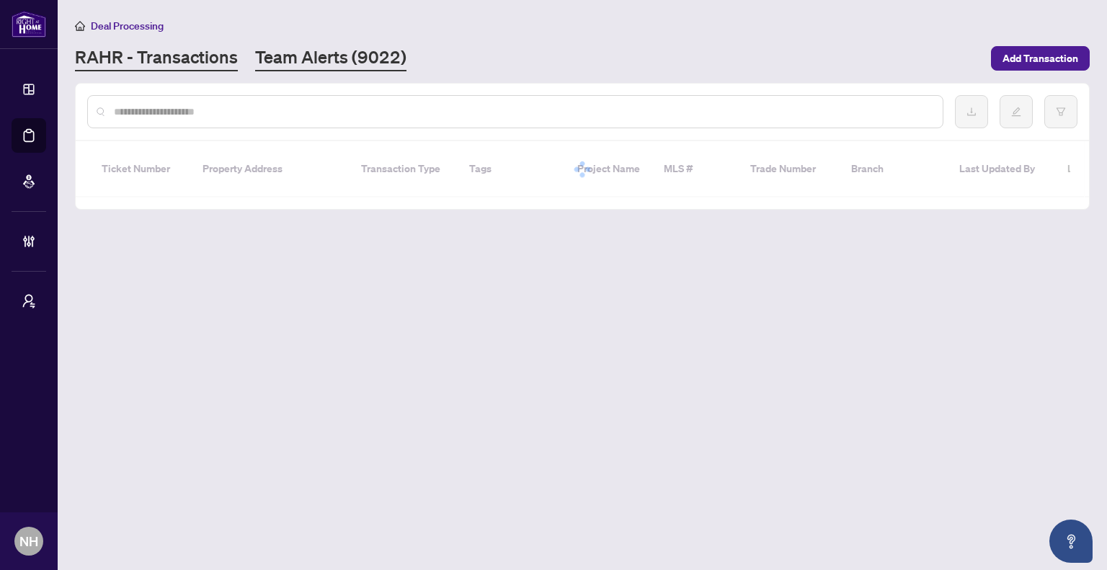
click at [265, 63] on link "Team Alerts (9022)" at bounding box center [330, 58] width 151 height 26
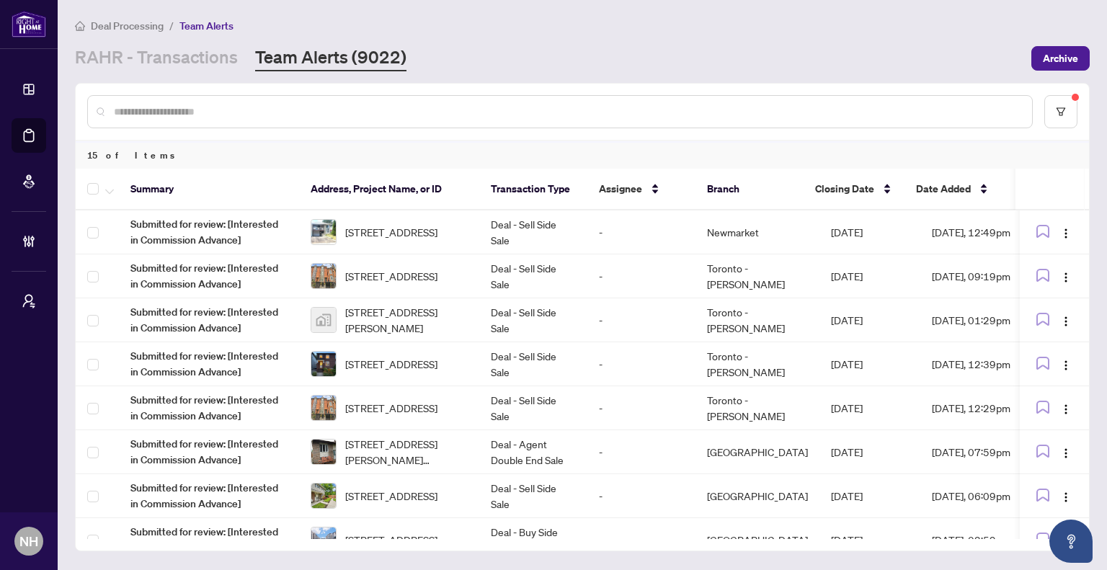
click at [357, 66] on link "Team Alerts (9022)" at bounding box center [330, 58] width 151 height 26
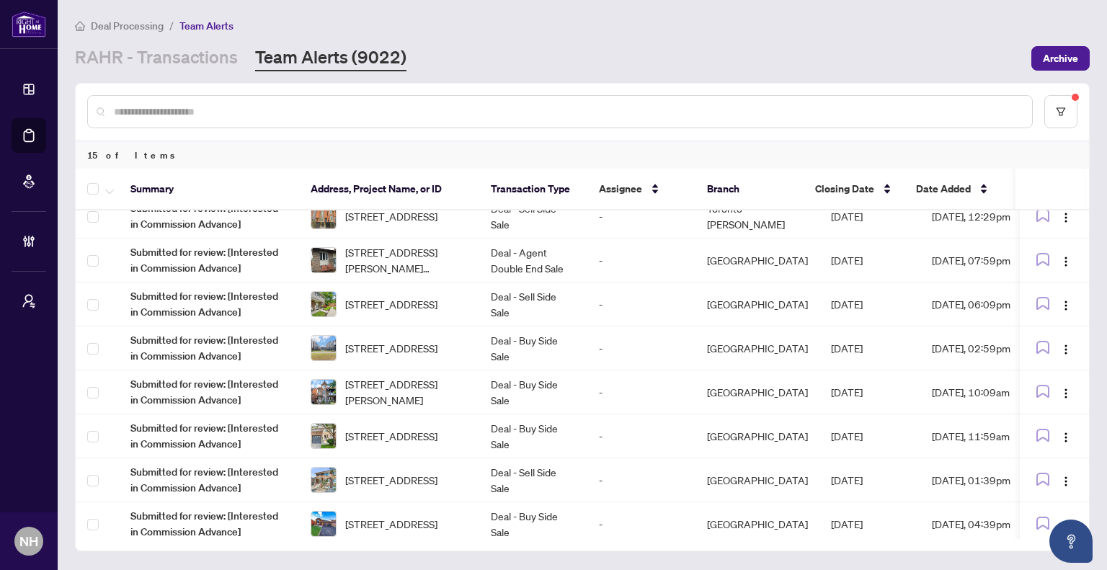
scroll to position [188, 0]
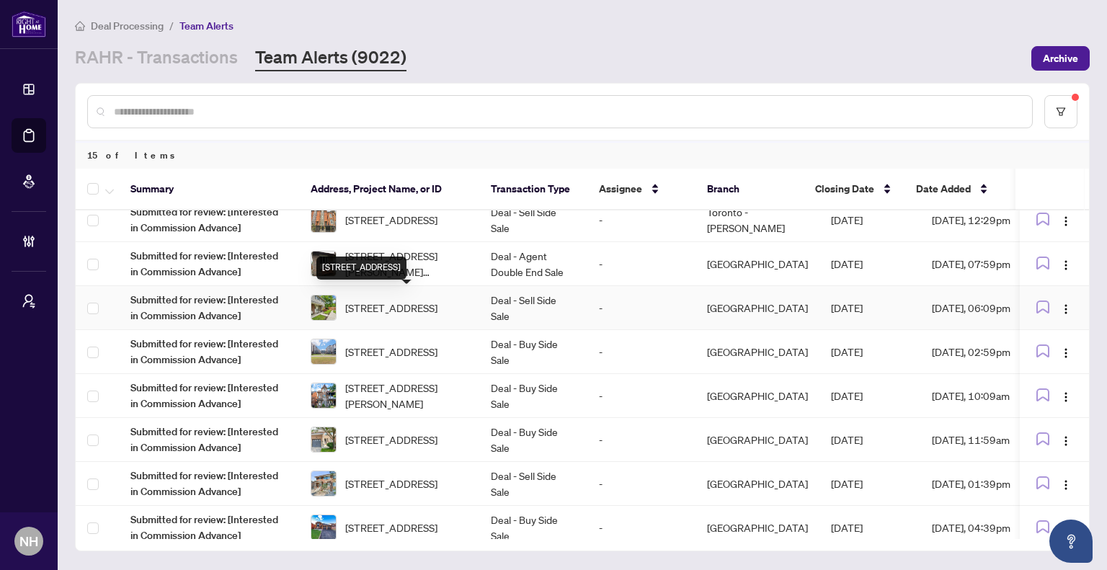
click at [387, 300] on span "30 Village Crt, Brampton, Ontario L6W 1A6, Canada" at bounding box center [391, 308] width 92 height 16
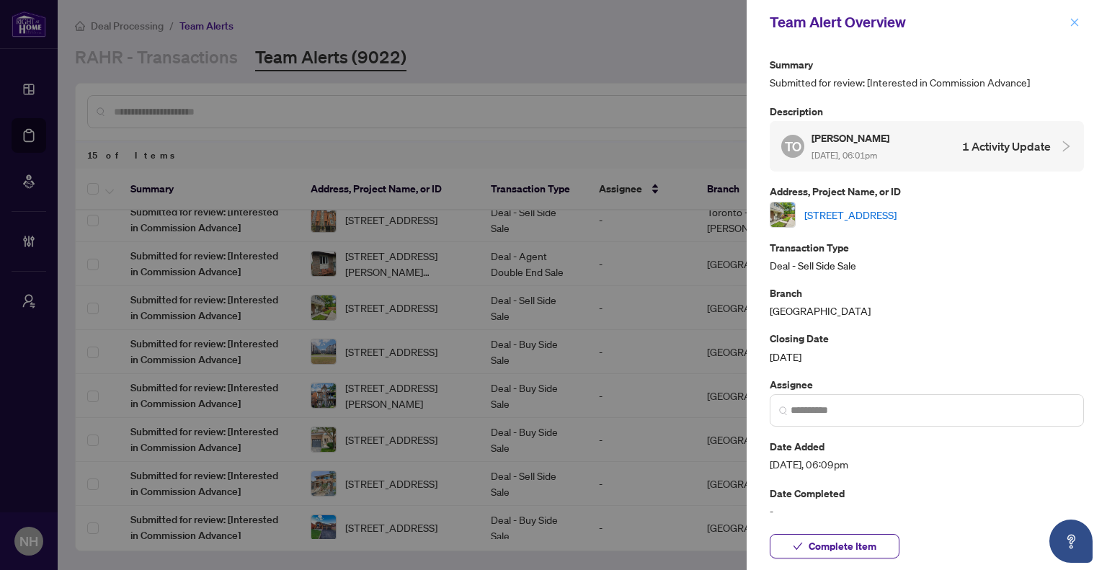
click at [1067, 22] on button "button" at bounding box center [1074, 22] width 19 height 17
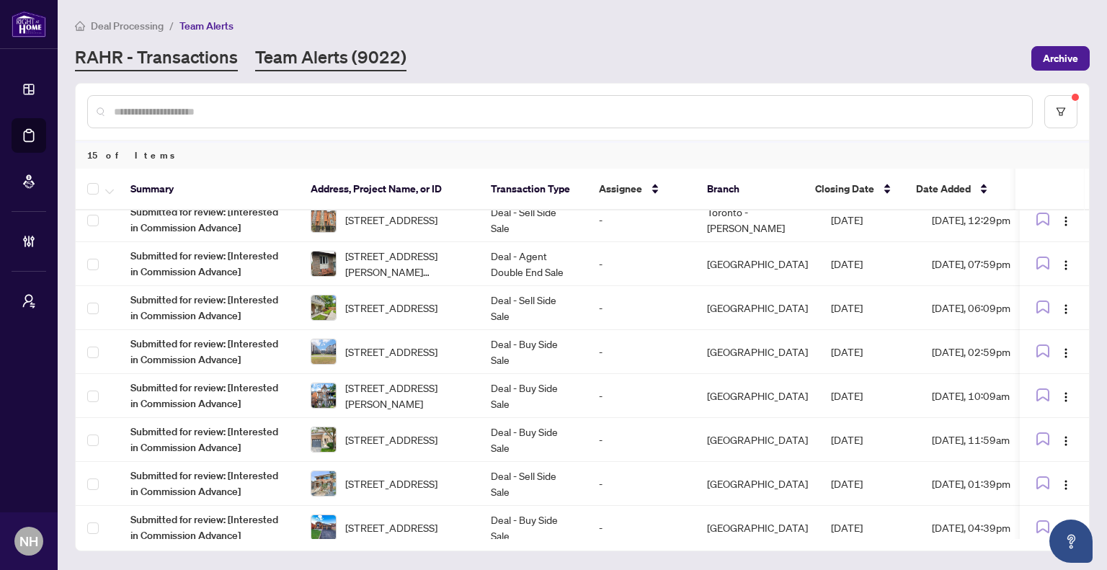
click at [164, 63] on link "RAHR - Transactions" at bounding box center [156, 58] width 163 height 26
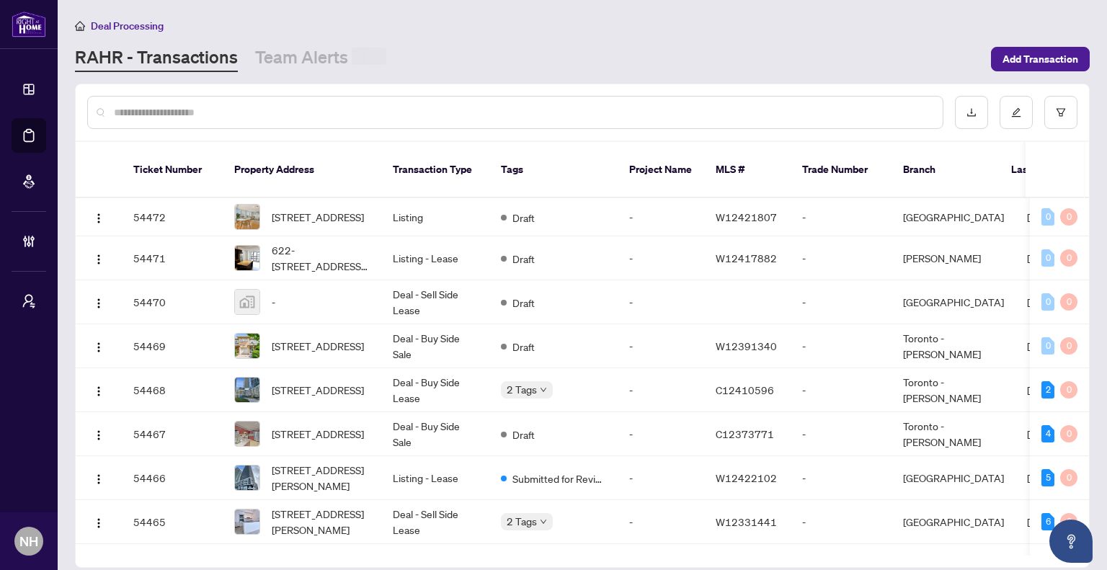
click at [268, 113] on input "text" at bounding box center [522, 113] width 817 height 16
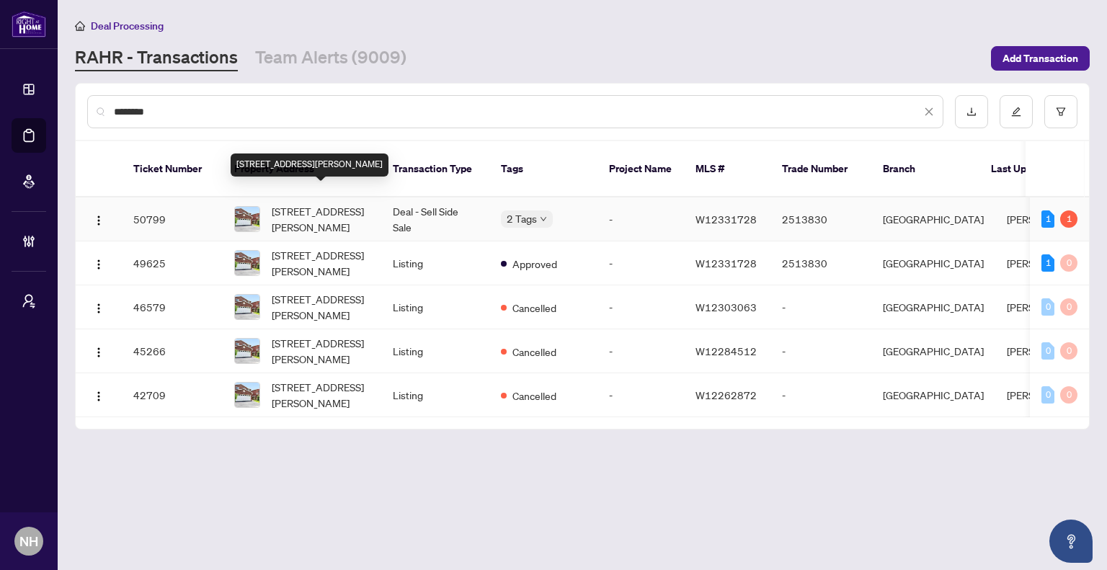
type input "********"
click at [314, 203] on span "22 Donna Dr, Brampton, Ontario L6Z 3T2, Canada" at bounding box center [321, 219] width 98 height 32
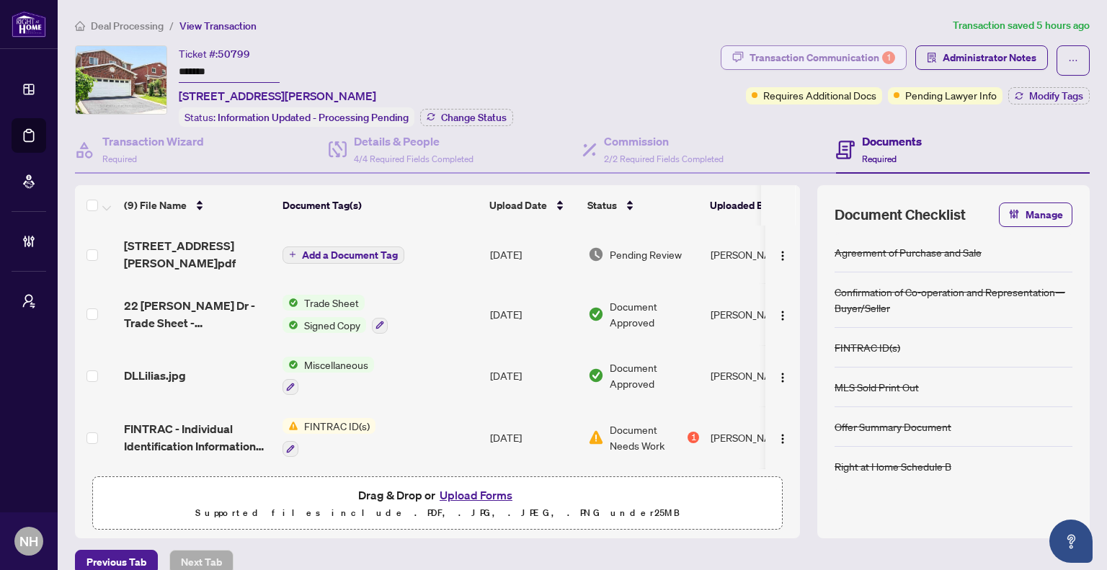
click at [822, 48] on div "Transaction Communication 1" at bounding box center [823, 57] width 146 height 23
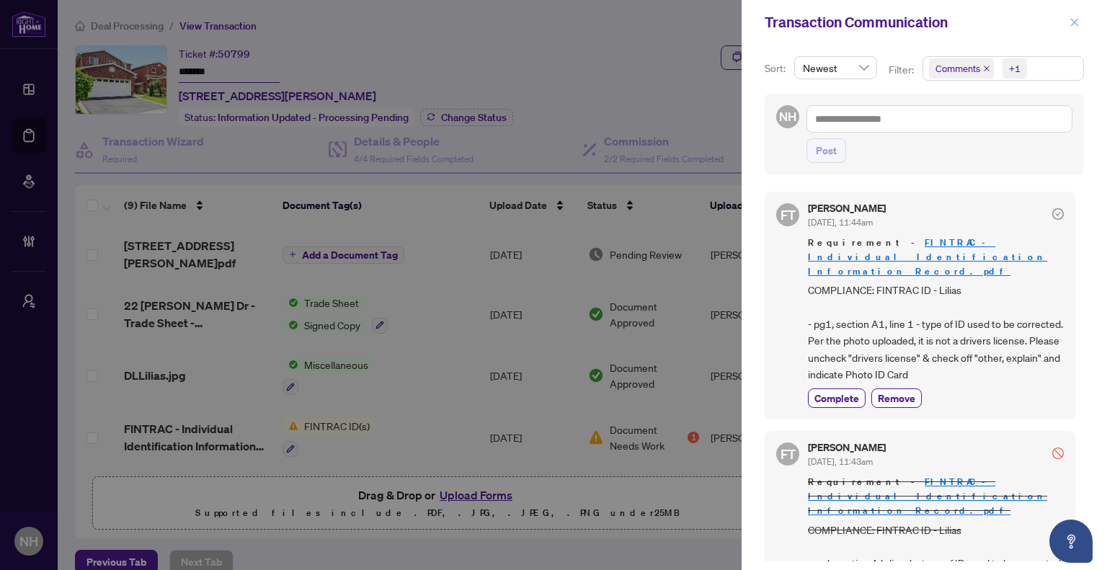
click at [1078, 13] on span "button" at bounding box center [1075, 22] width 10 height 23
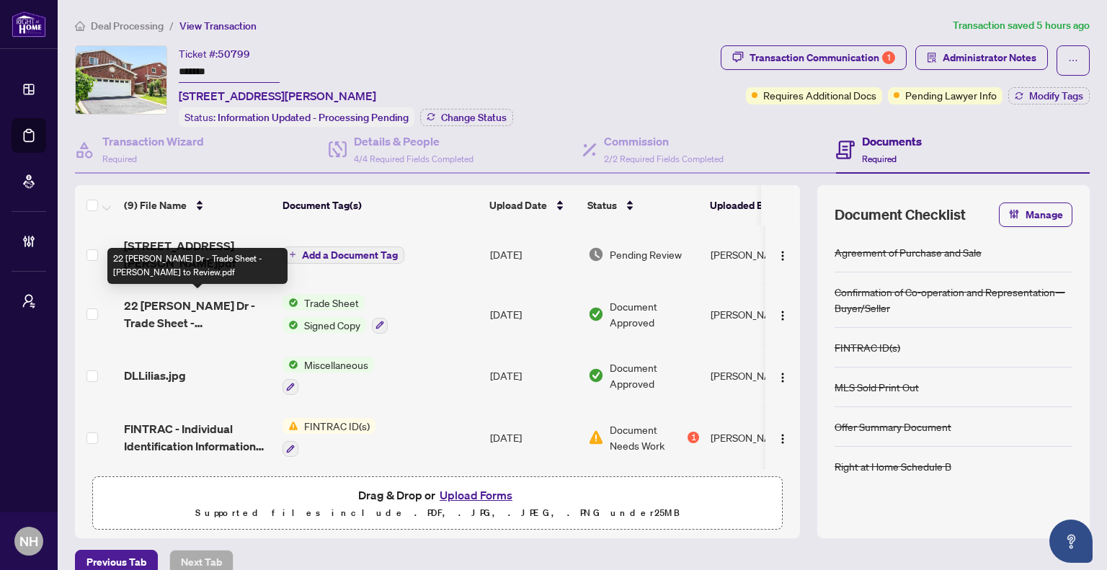
click at [192, 246] on span "22 Donna Dr Brampton Ontario L6Z 3T2.pdf" at bounding box center [197, 254] width 147 height 35
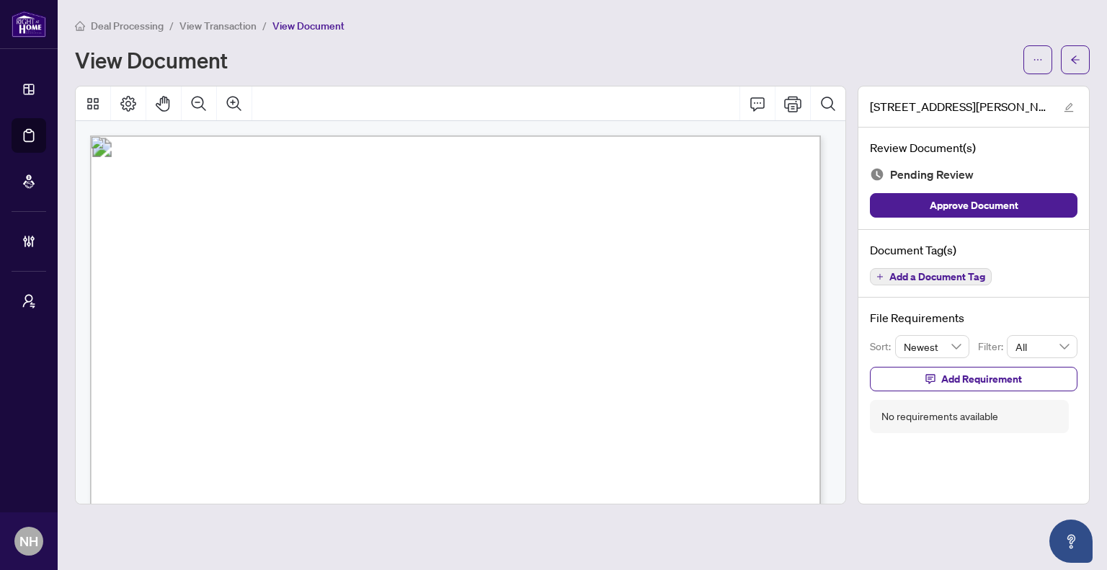
click at [1074, 64] on span "button" at bounding box center [1075, 59] width 10 height 23
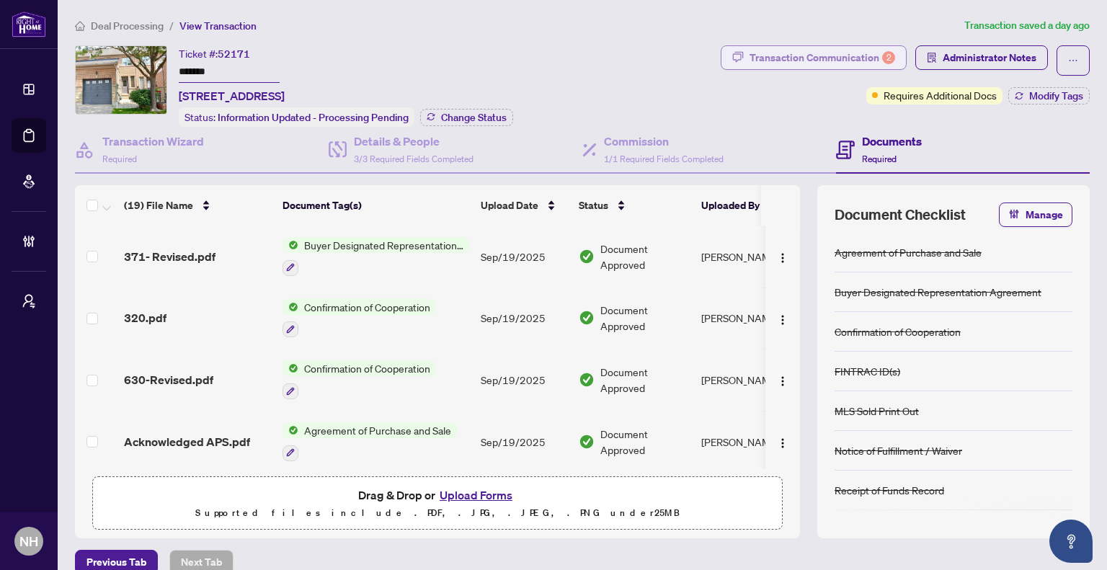
click at [807, 52] on div "Transaction Communication 2" at bounding box center [823, 57] width 146 height 23
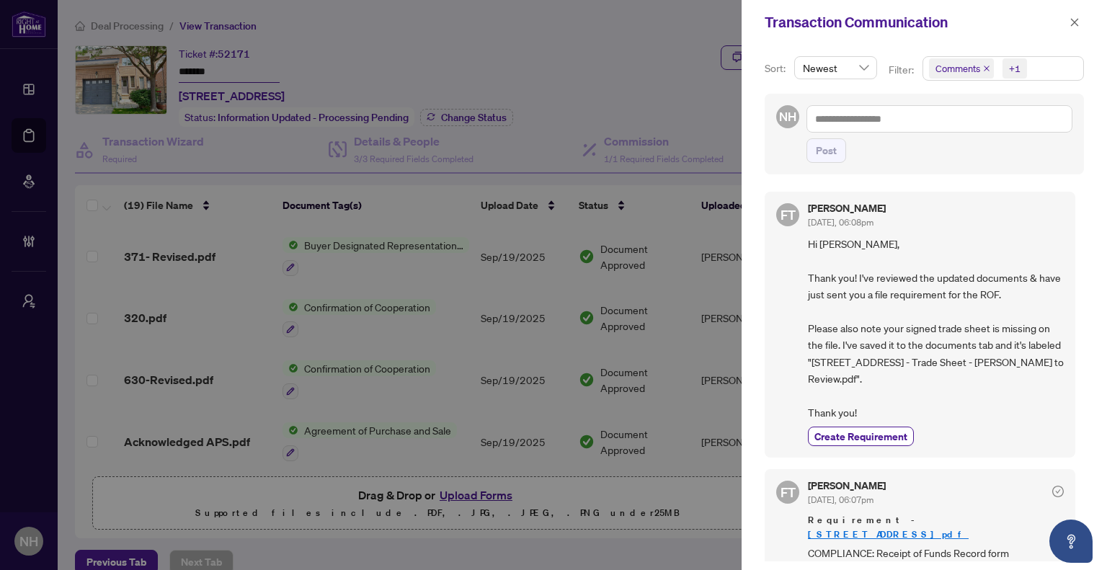
click at [982, 71] on span "Comments" at bounding box center [961, 68] width 65 height 20
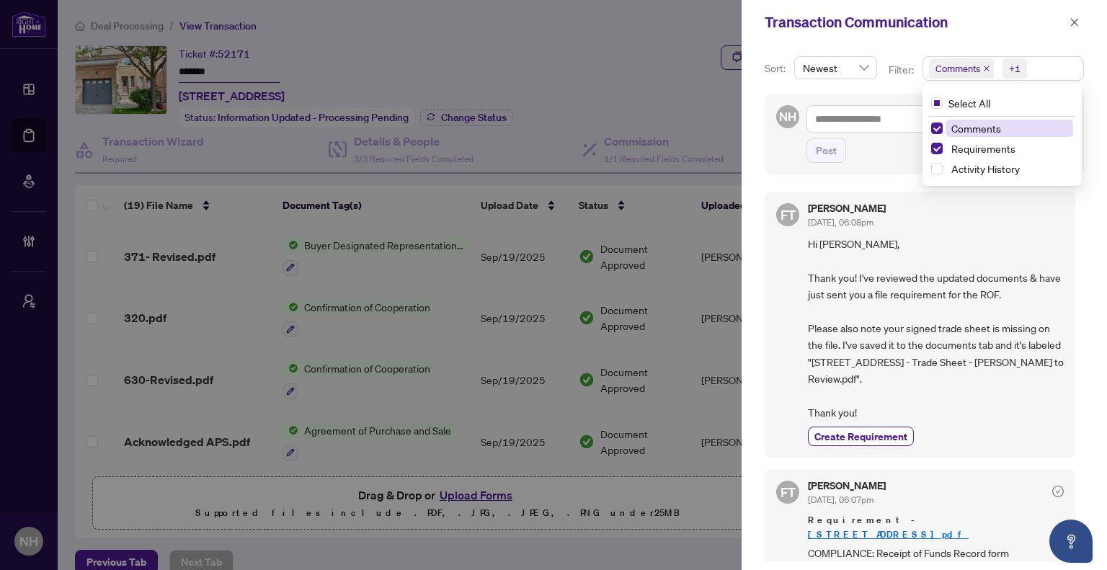
click at [983, 68] on icon "close" at bounding box center [986, 68] width 7 height 7
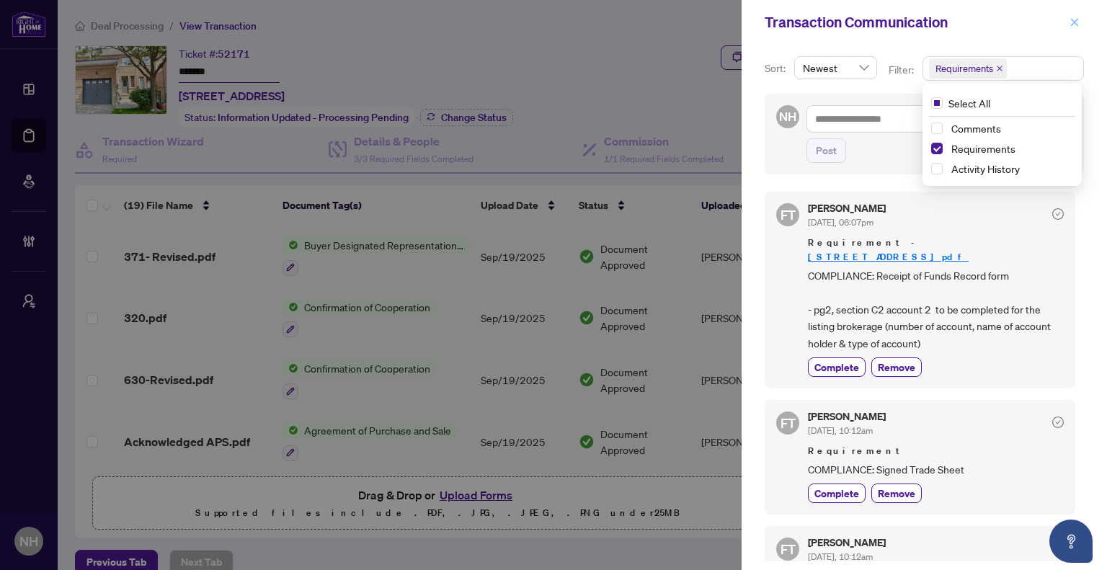
click at [1073, 25] on icon "close" at bounding box center [1075, 22] width 10 height 10
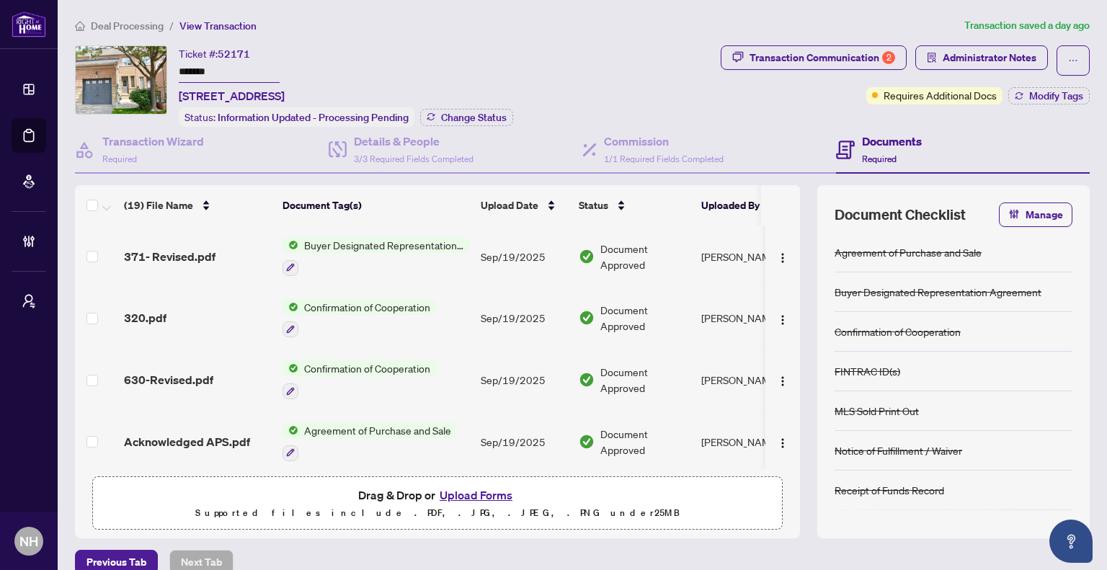
click at [92, 14] on main "Deal Processing / View Transaction Transaction saved a day ago Ticket #: 52171 …" at bounding box center [582, 285] width 1049 height 570
click at [95, 21] on span "Deal Processing" at bounding box center [127, 25] width 73 height 13
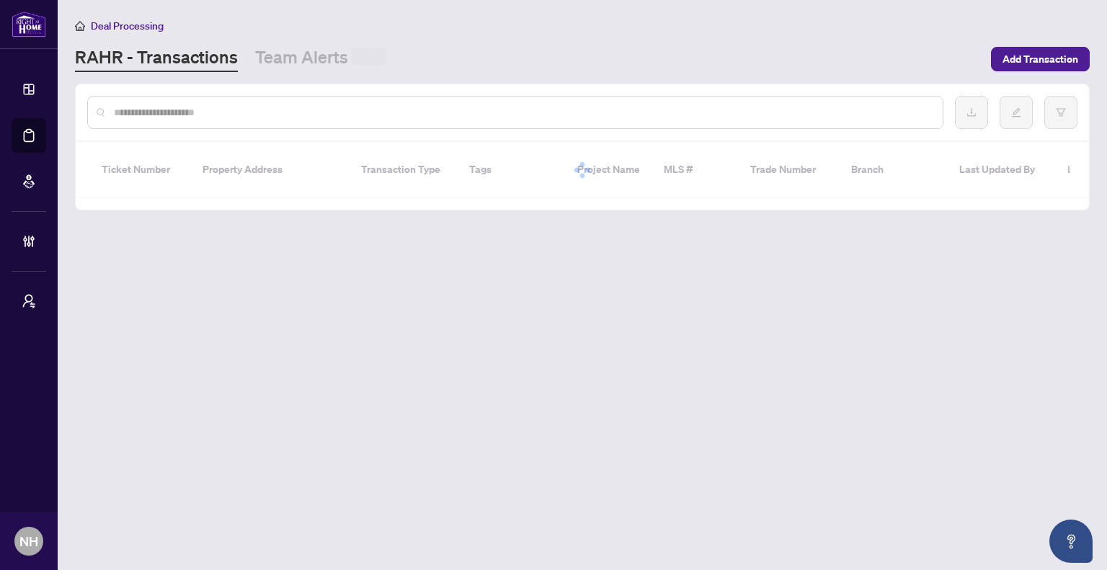
click at [285, 116] on input "text" at bounding box center [522, 113] width 817 height 16
paste input "**********"
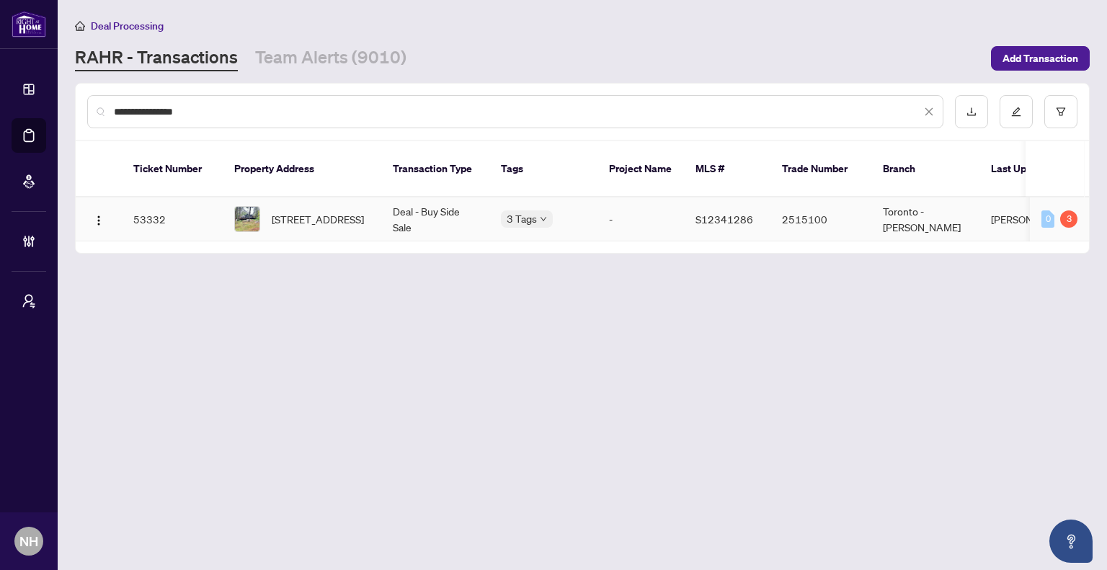
type input "**********"
click at [293, 212] on span "[STREET_ADDRESS]" at bounding box center [318, 219] width 92 height 16
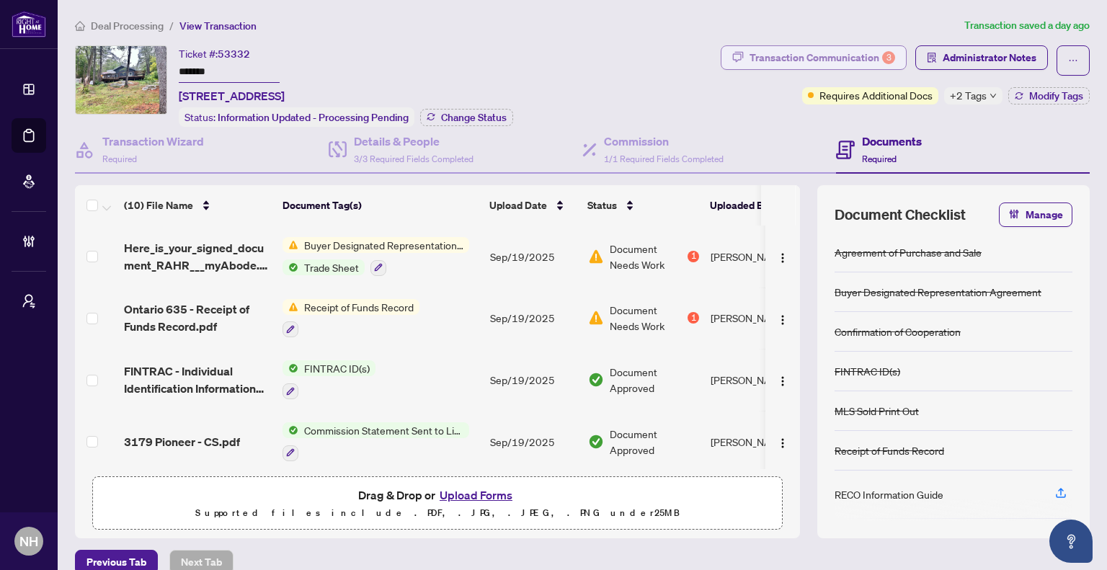
click at [783, 60] on div "Transaction Communication 3" at bounding box center [823, 57] width 146 height 23
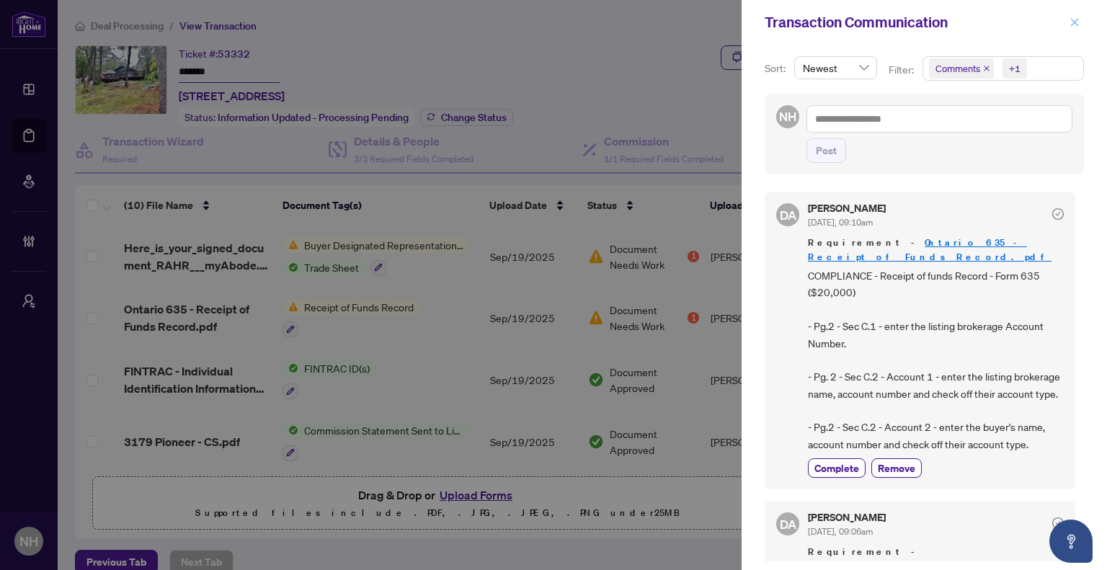
click at [1082, 18] on button "button" at bounding box center [1074, 22] width 19 height 17
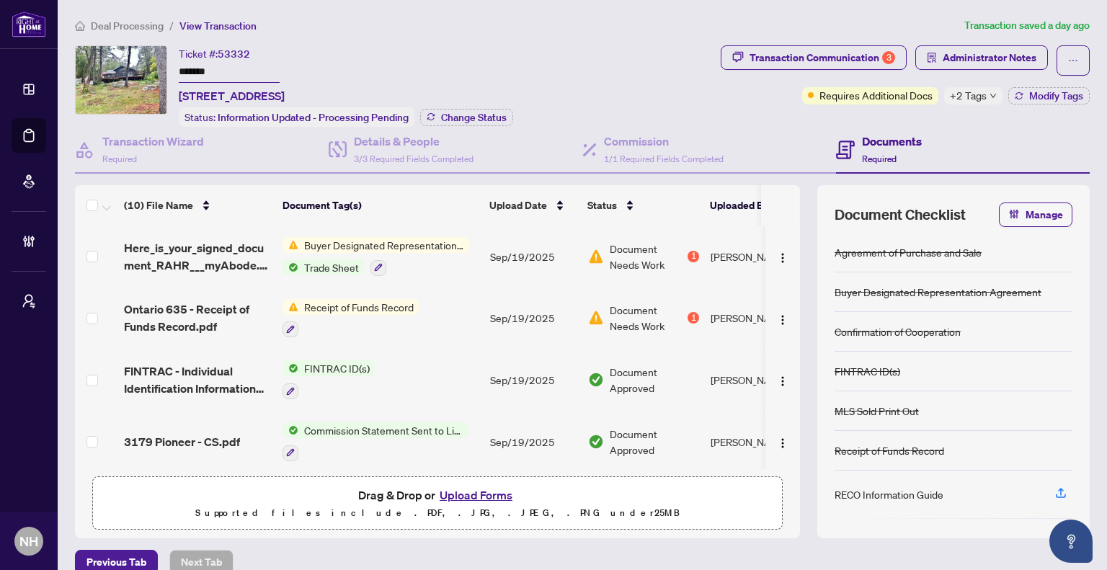
click at [154, 22] on span "Deal Processing" at bounding box center [127, 25] width 73 height 13
